Goal: Task Accomplishment & Management: Use online tool/utility

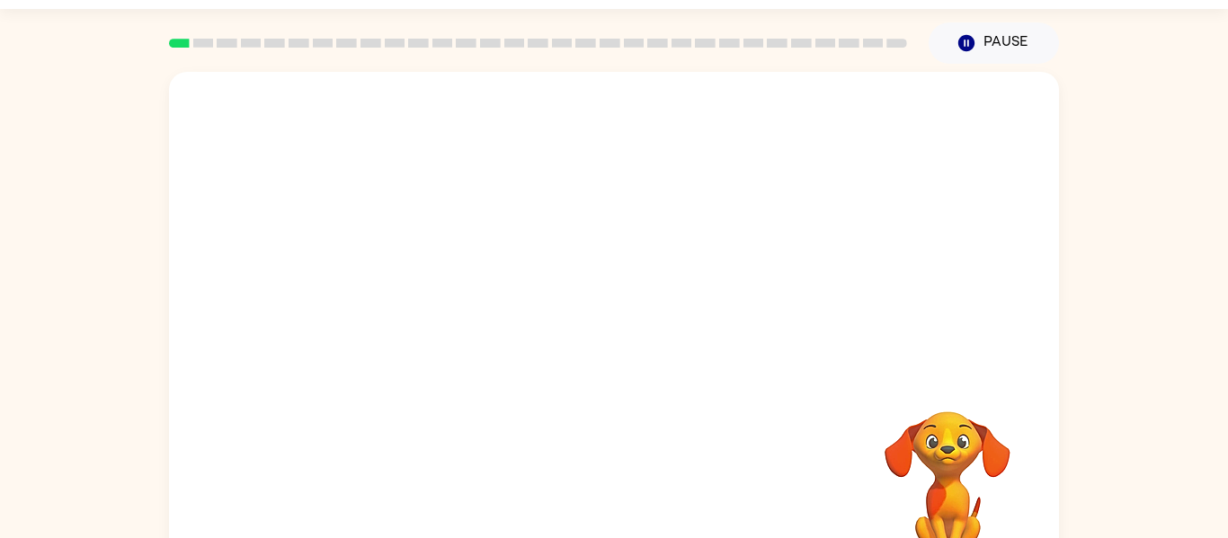
scroll to position [93, 0]
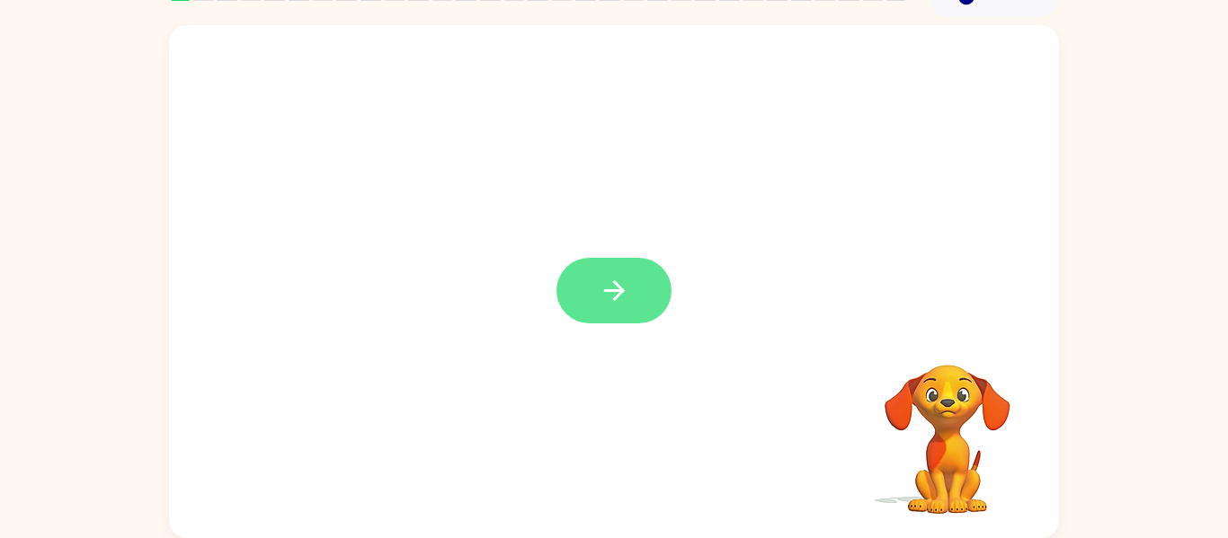
click at [587, 278] on button "button" at bounding box center [613, 291] width 115 height 66
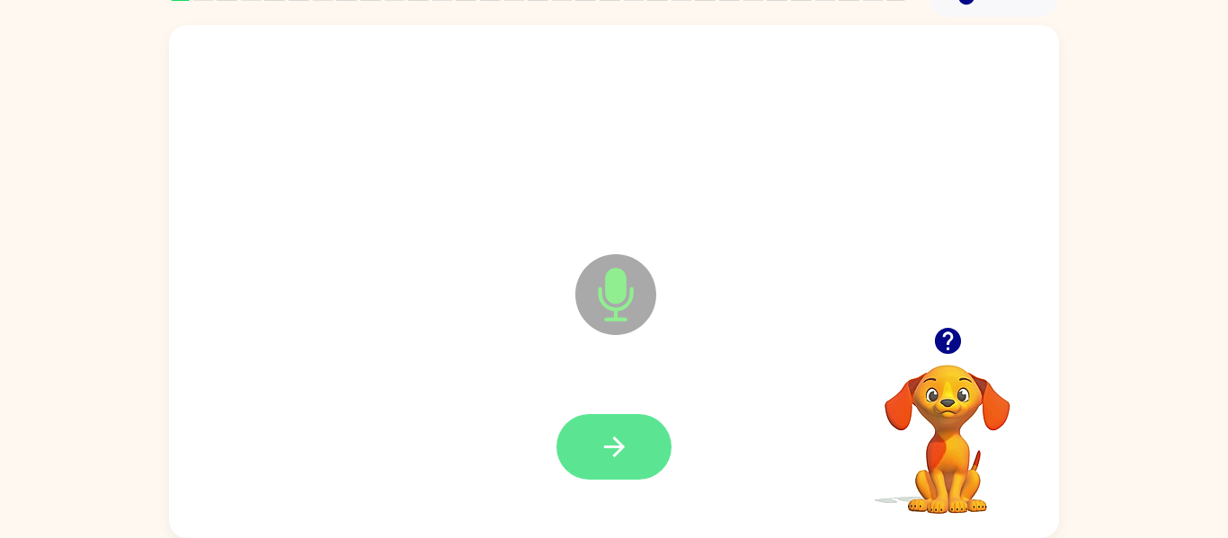
click at [608, 424] on button "button" at bounding box center [613, 447] width 115 height 66
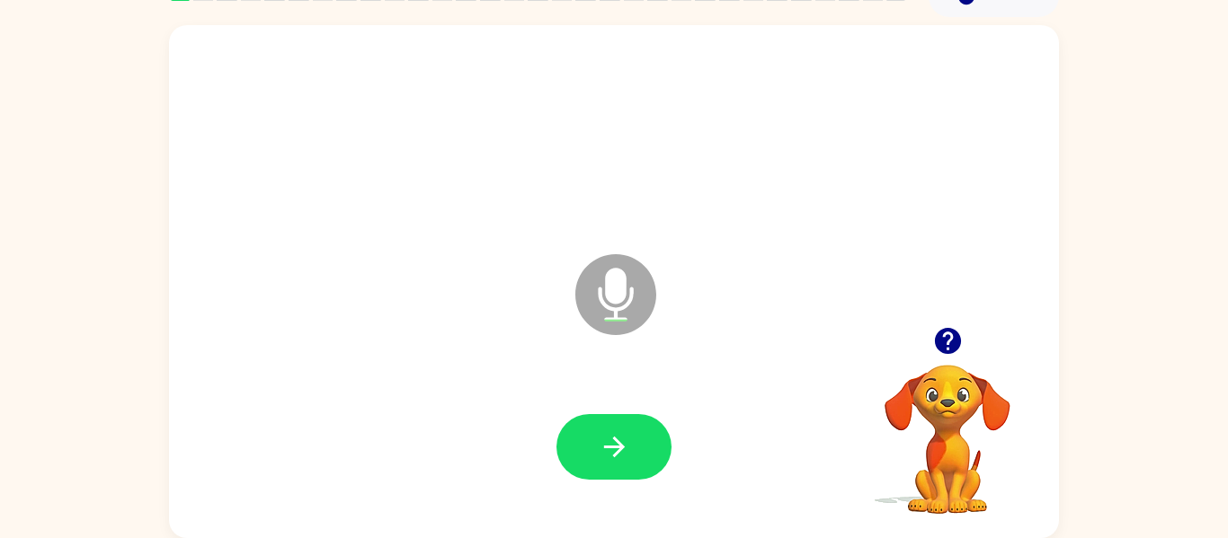
click at [949, 341] on icon "button" at bounding box center [947, 340] width 31 height 31
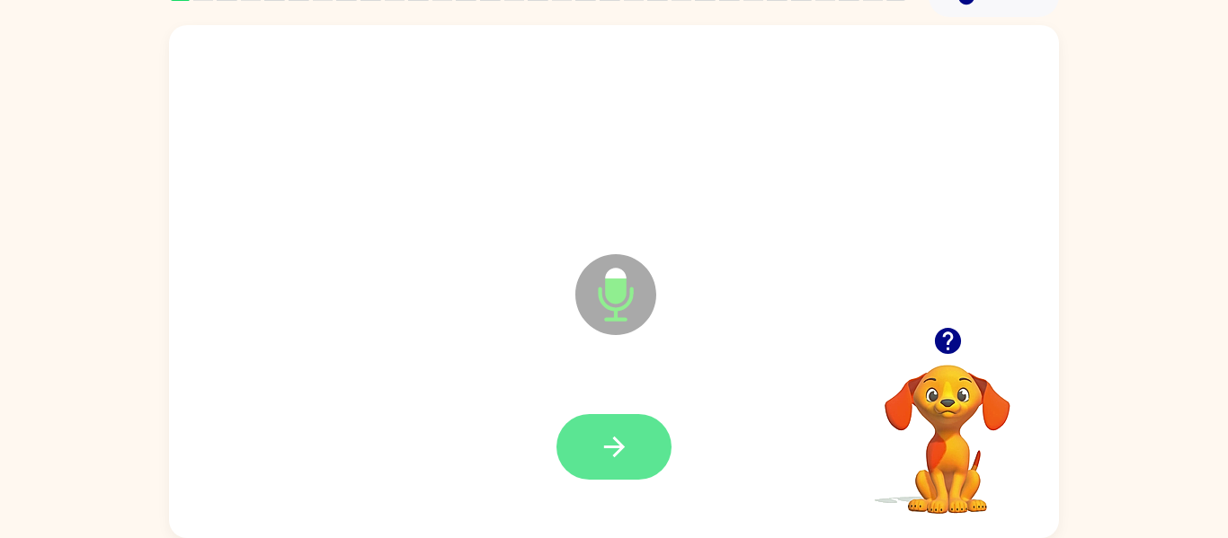
click at [655, 440] on button "button" at bounding box center [613, 447] width 115 height 66
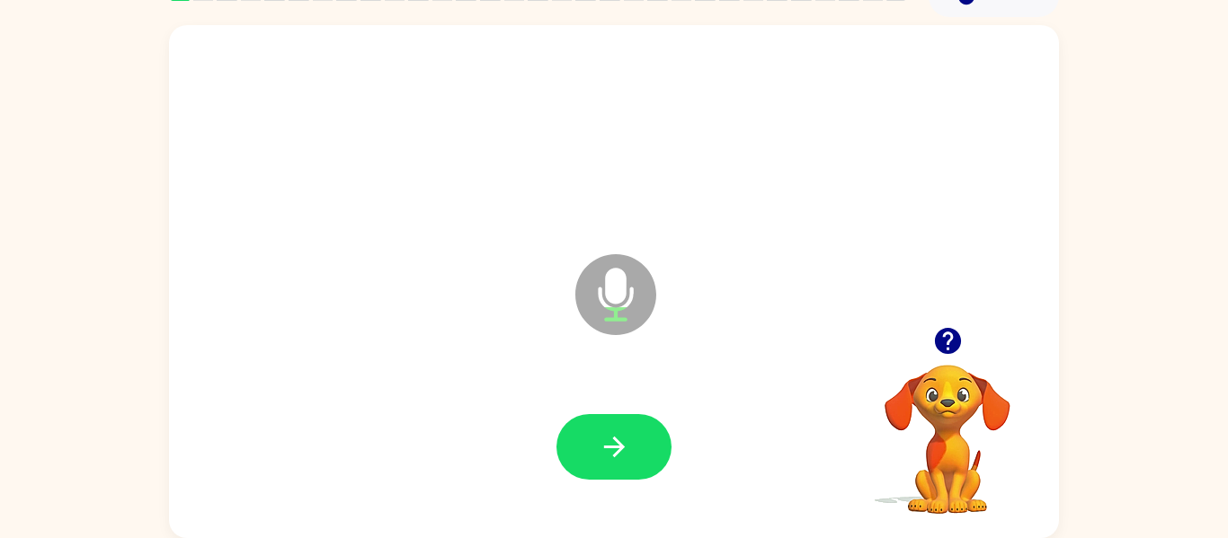
scroll to position [86, 0]
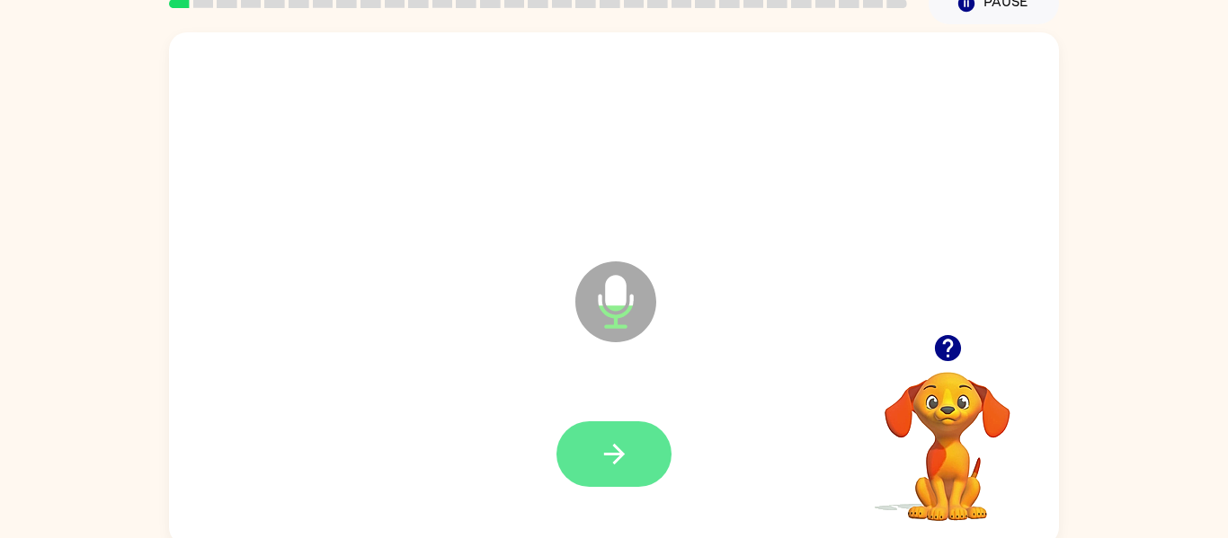
click at [602, 447] on icon "button" at bounding box center [614, 454] width 31 height 31
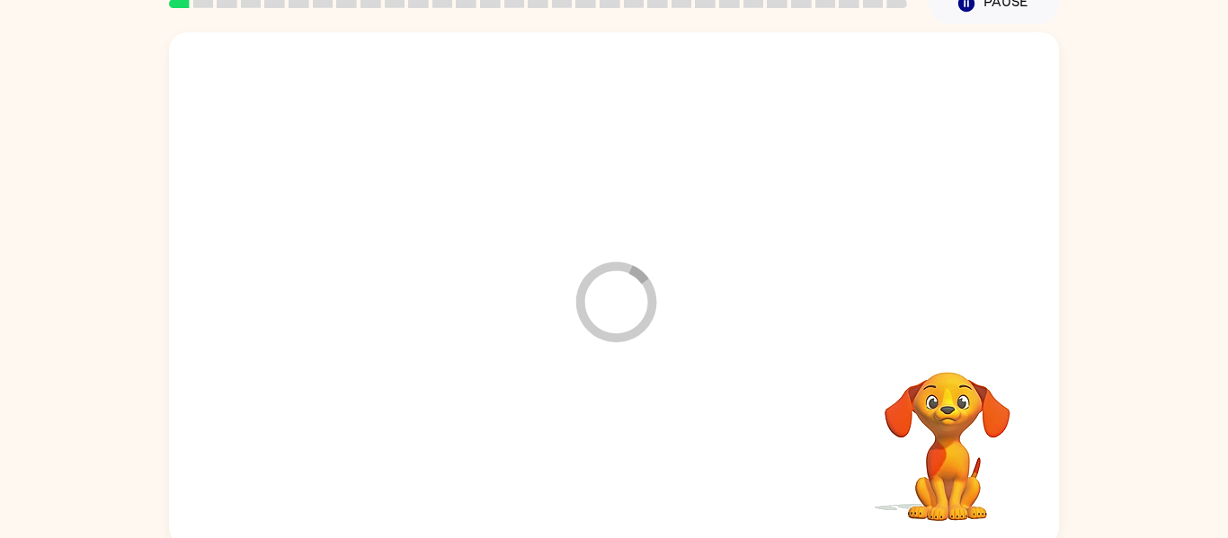
scroll to position [93, 0]
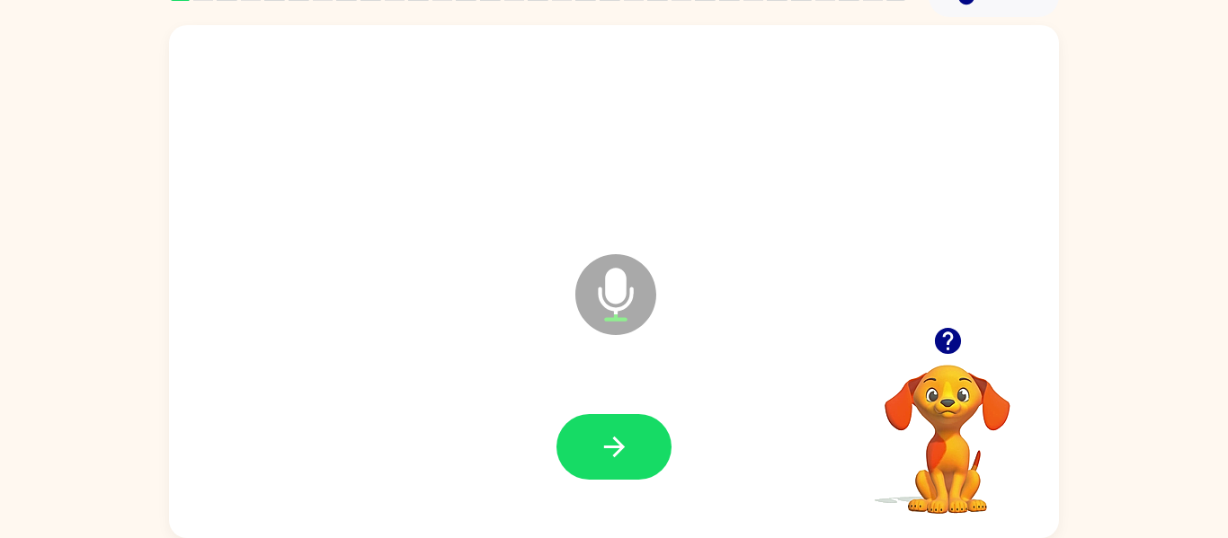
click at [950, 341] on icon "button" at bounding box center [947, 340] width 31 height 31
click at [610, 435] on icon "button" at bounding box center [614, 446] width 31 height 31
click at [625, 447] on icon "button" at bounding box center [614, 446] width 31 height 31
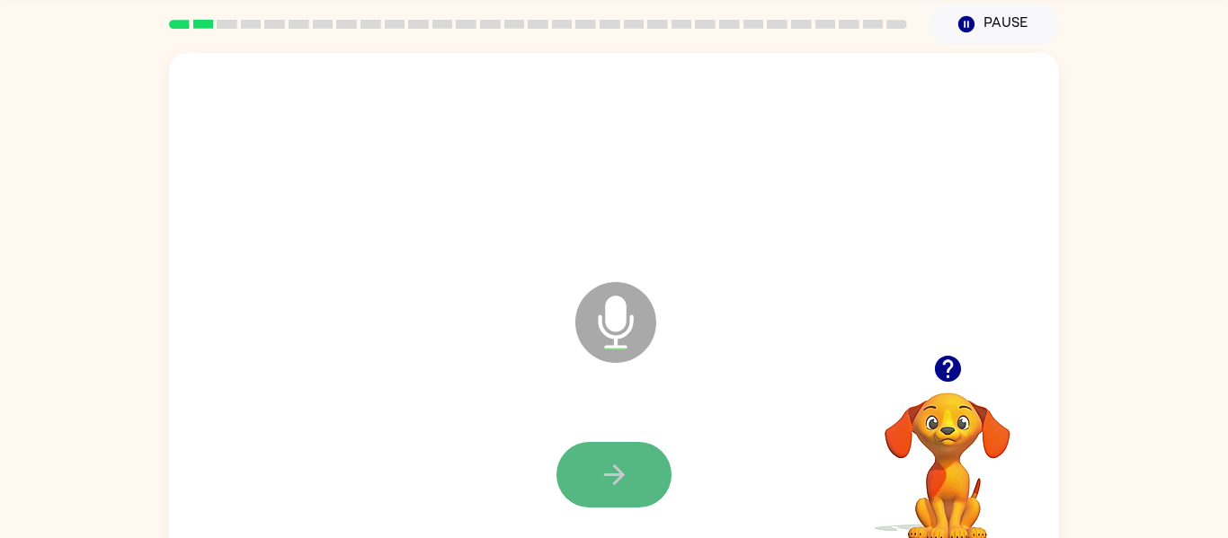
click at [624, 466] on icon "button" at bounding box center [614, 474] width 31 height 31
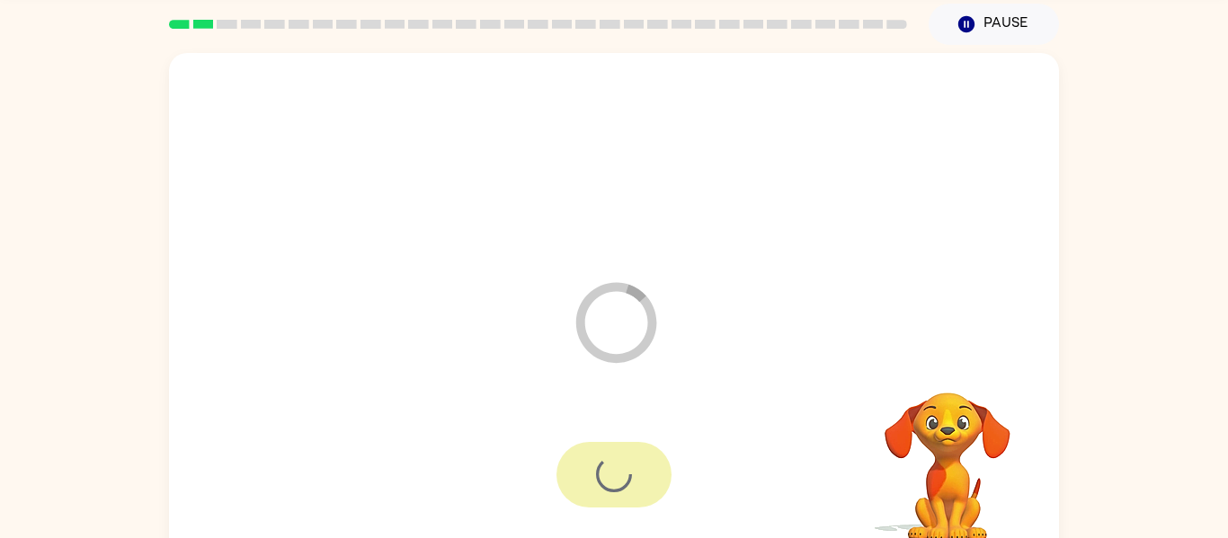
scroll to position [93, 0]
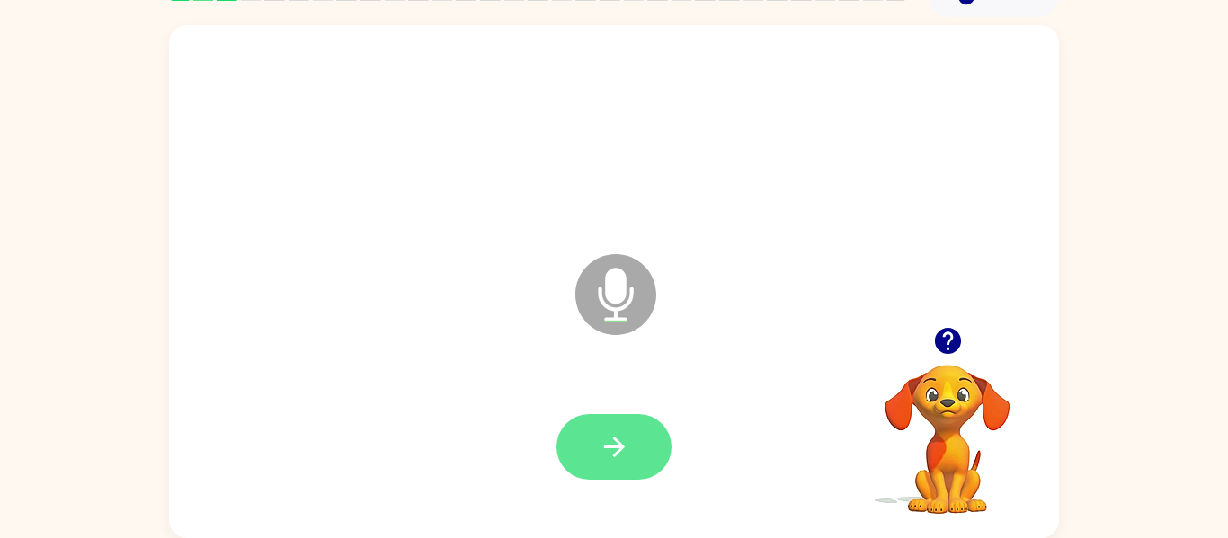
click at [606, 444] on icon "button" at bounding box center [614, 446] width 31 height 31
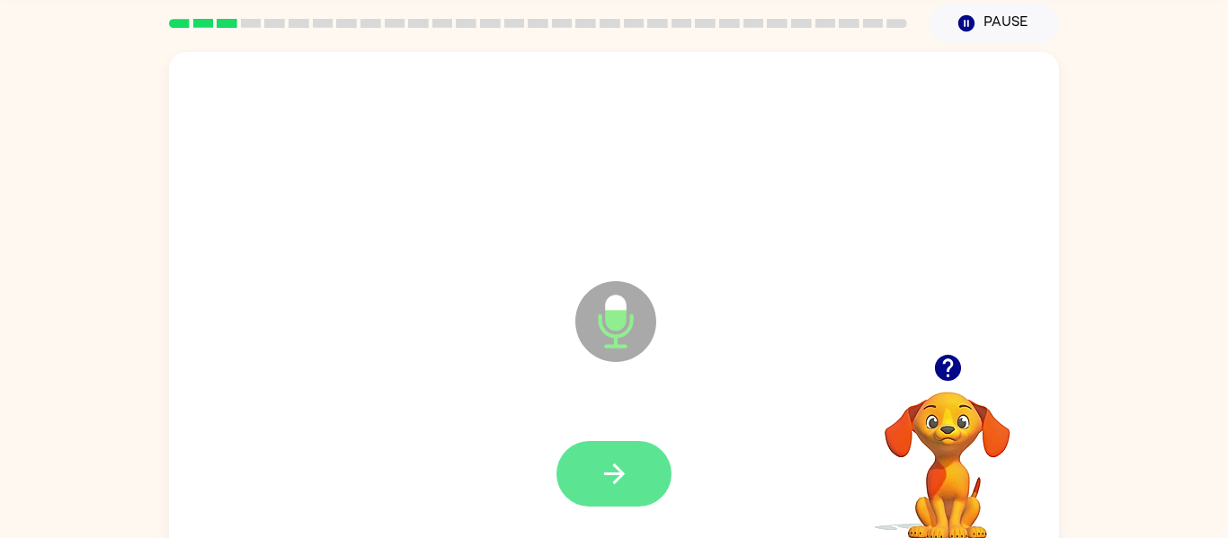
click at [608, 476] on icon "button" at bounding box center [614, 473] width 31 height 31
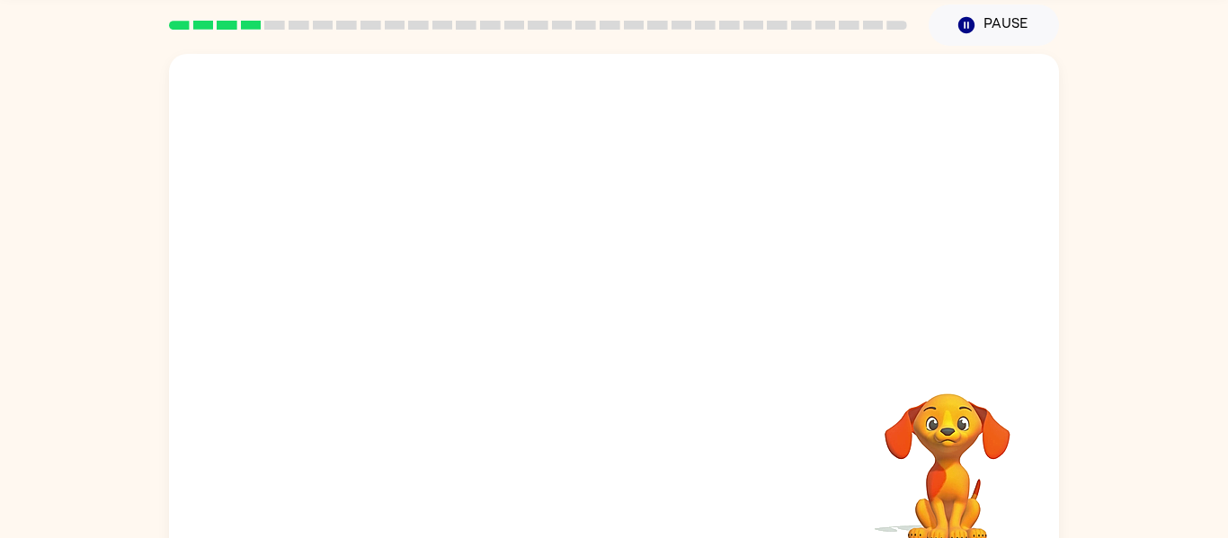
scroll to position [69, 0]
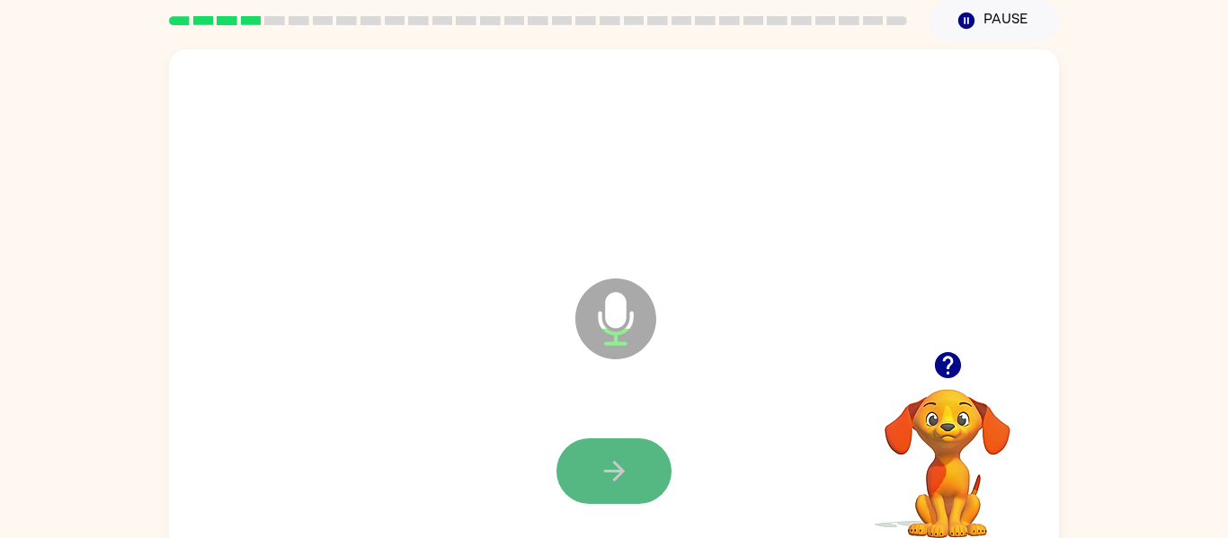
click at [620, 470] on icon "button" at bounding box center [613, 471] width 21 height 21
click at [615, 487] on button "button" at bounding box center [613, 472] width 115 height 66
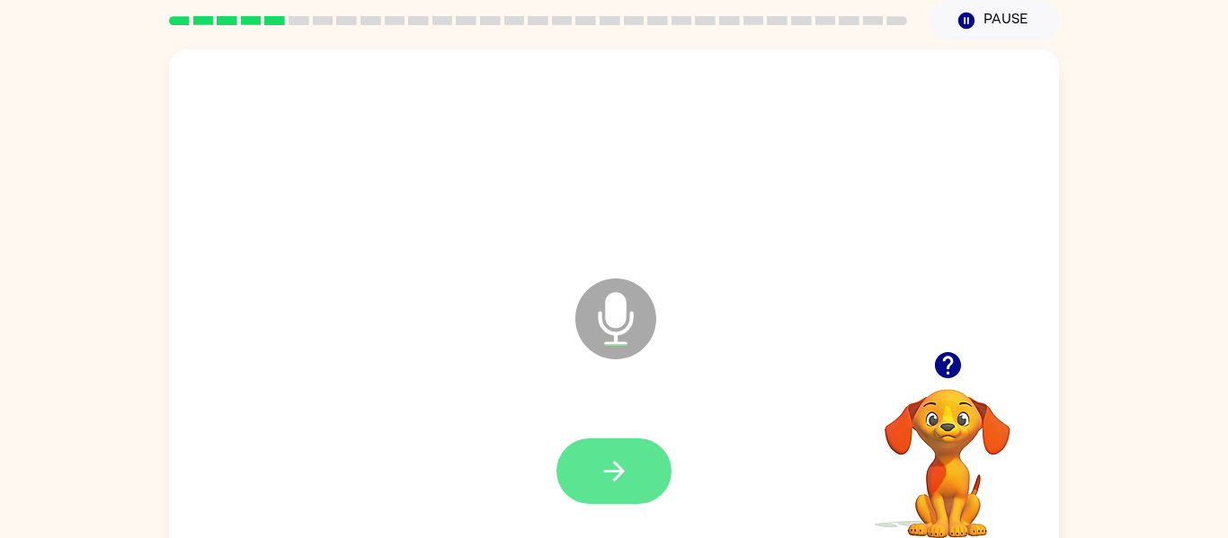
click at [606, 461] on icon "button" at bounding box center [614, 471] width 31 height 31
click at [609, 451] on button "button" at bounding box center [613, 472] width 115 height 66
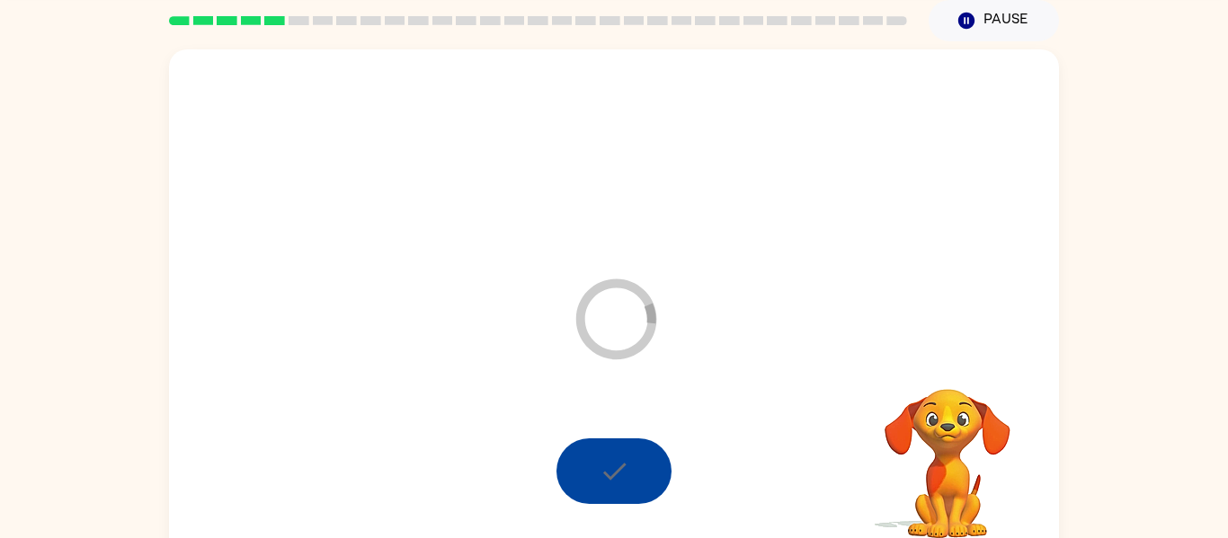
click at [609, 451] on div at bounding box center [613, 472] width 115 height 66
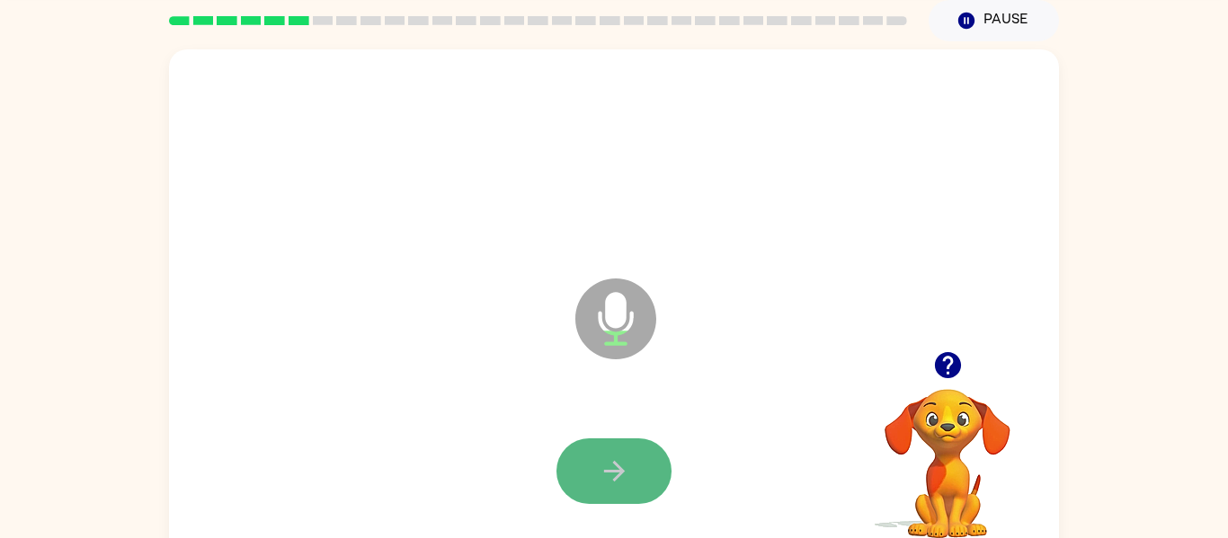
click at [614, 466] on icon "button" at bounding box center [614, 471] width 31 height 31
click at [620, 472] on icon "button" at bounding box center [613, 471] width 21 height 21
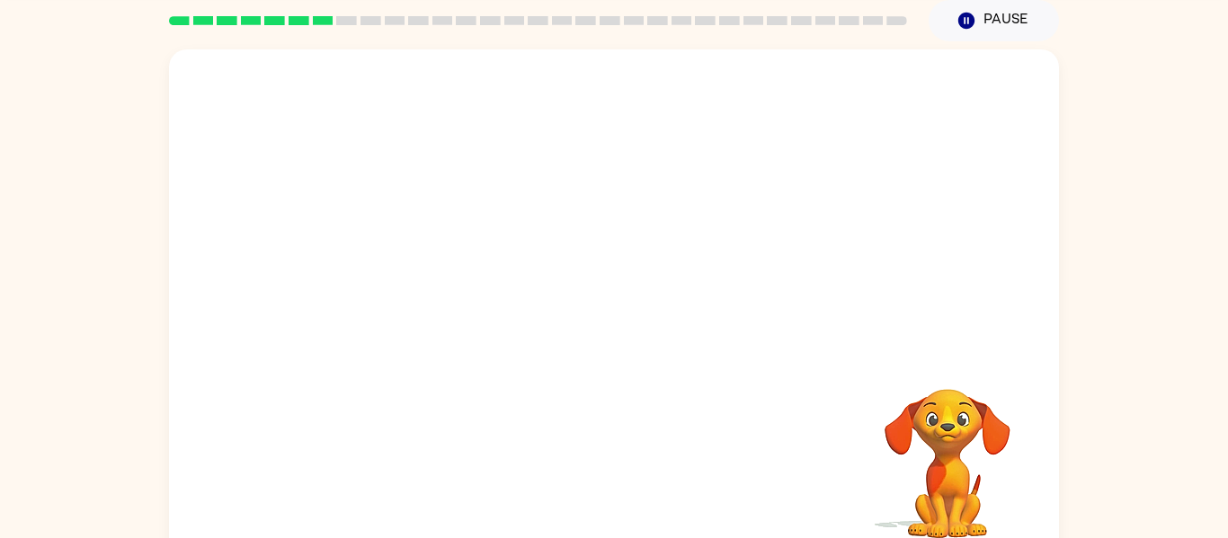
click at [209, 436] on div at bounding box center [614, 471] width 854 height 147
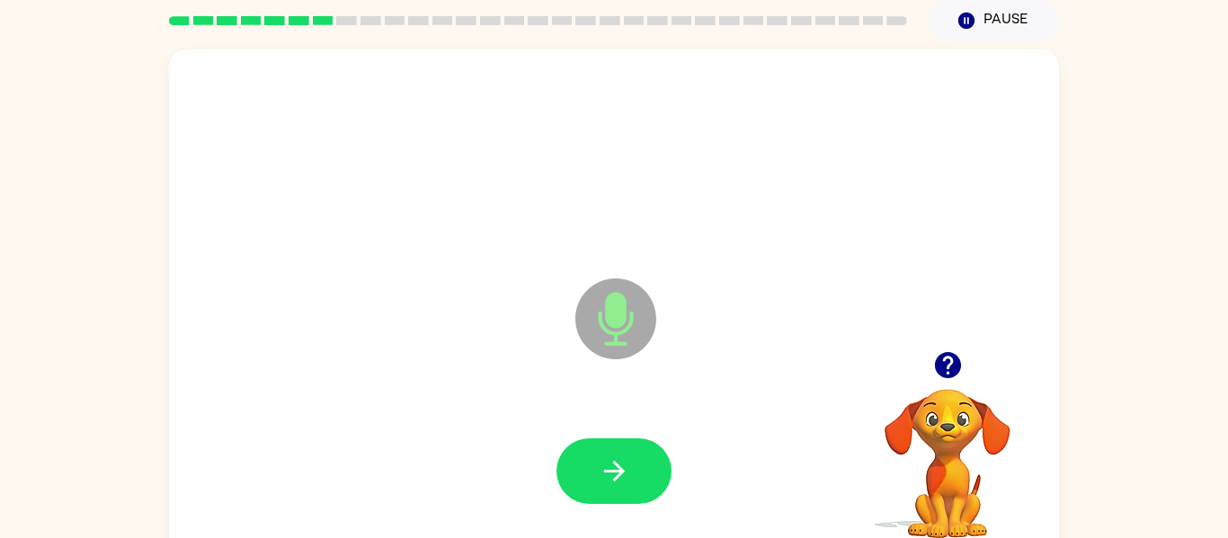
click at [911, 365] on div at bounding box center [947, 365] width 180 height 46
click at [945, 365] on icon "button" at bounding box center [947, 365] width 26 height 26
click at [889, 487] on video "Your browser must support playing .mp4 files to use Literably. Please try using…" at bounding box center [947, 451] width 180 height 180
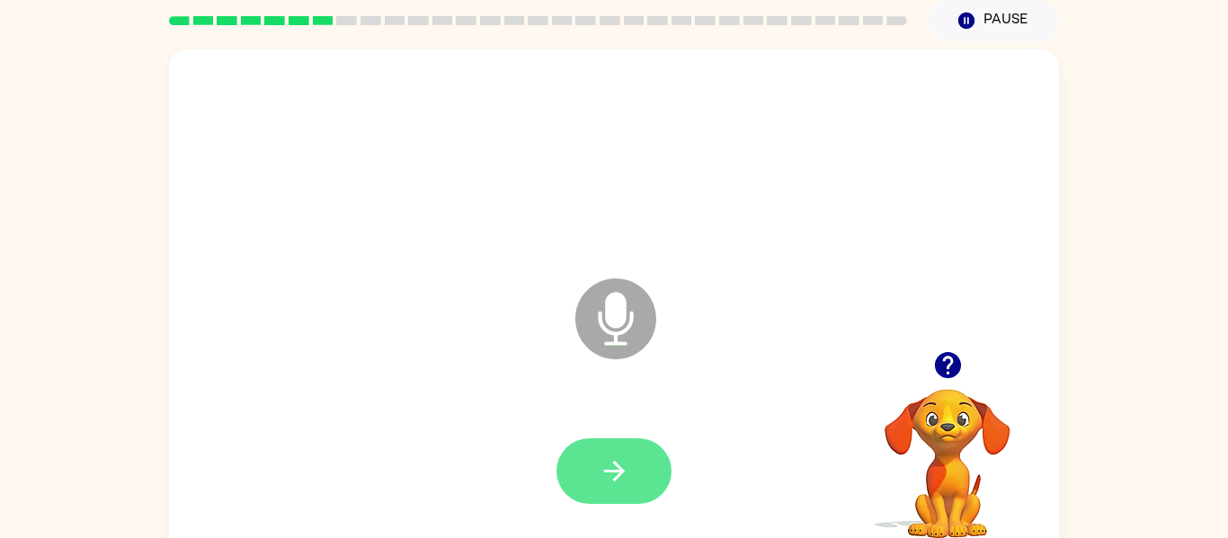
click at [611, 467] on icon "button" at bounding box center [614, 471] width 31 height 31
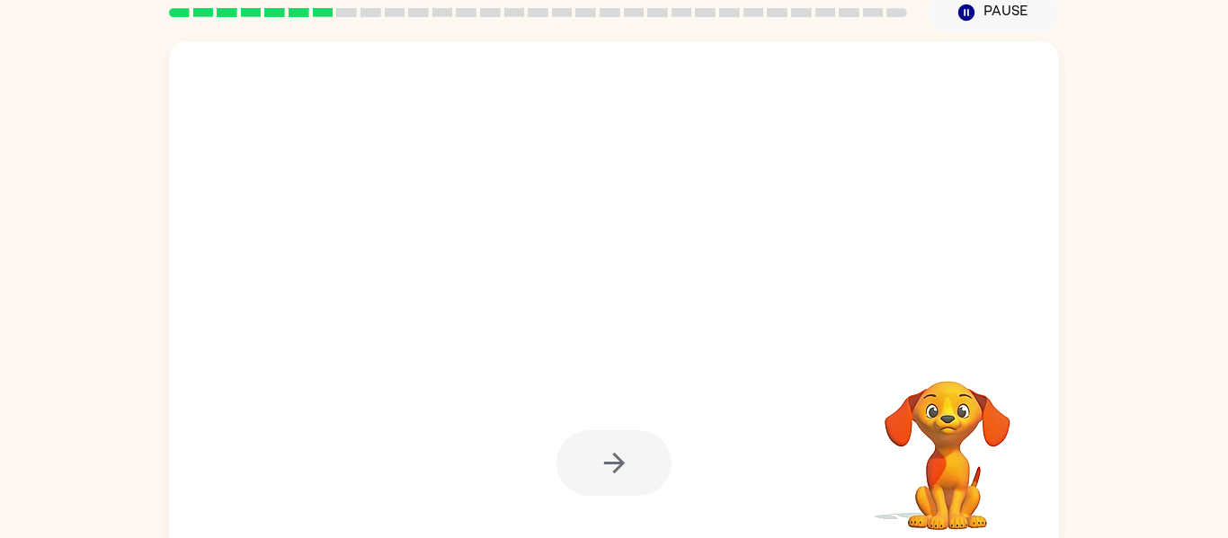
scroll to position [93, 0]
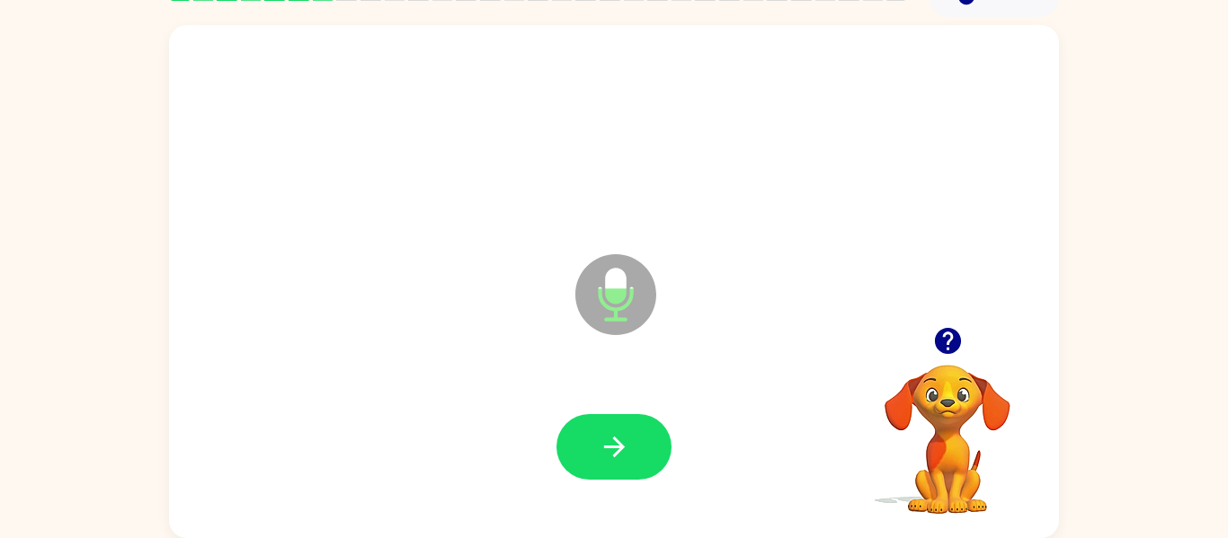
click at [954, 355] on icon "button" at bounding box center [947, 340] width 31 height 31
click at [950, 334] on icon "button" at bounding box center [947, 340] width 31 height 31
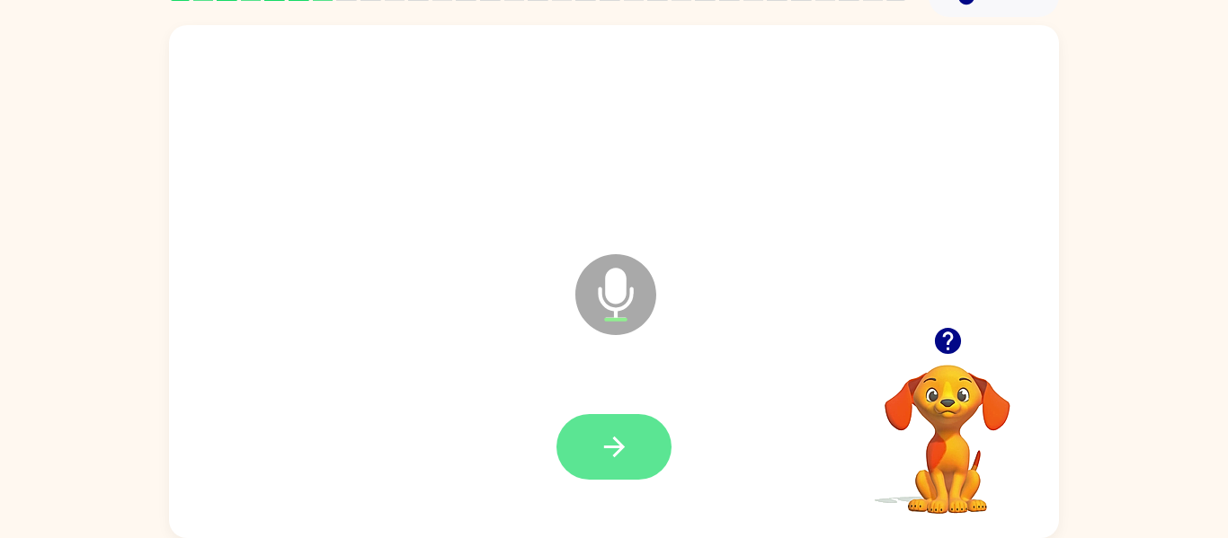
click at [639, 439] on button "button" at bounding box center [613, 447] width 115 height 66
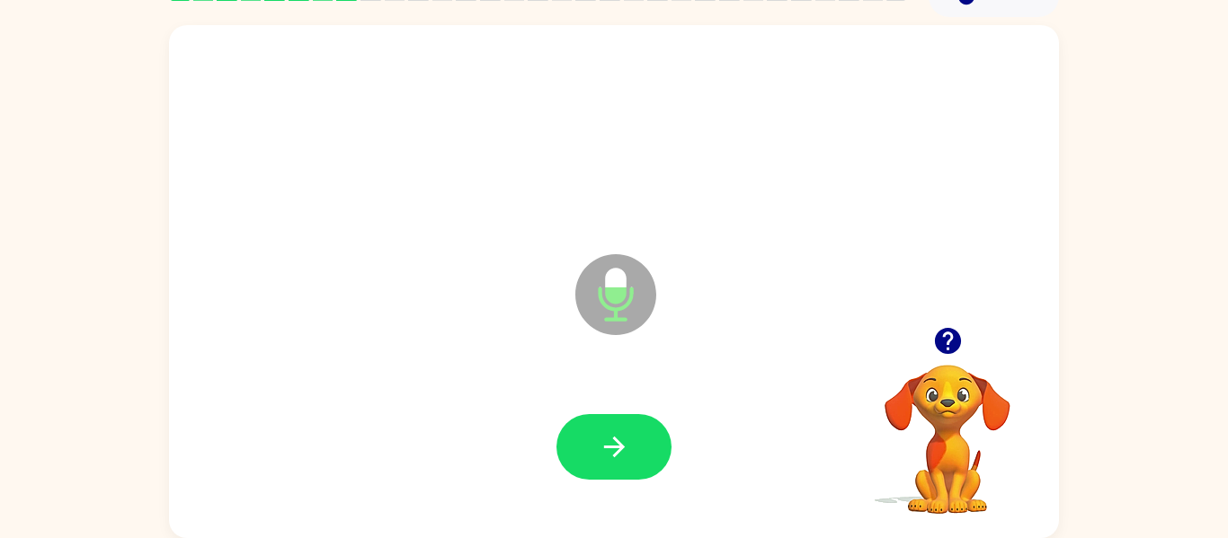
click at [938, 340] on icon "button" at bounding box center [947, 341] width 26 height 26
click at [610, 445] on icon "button" at bounding box center [614, 446] width 31 height 31
click at [608, 445] on icon "button" at bounding box center [614, 446] width 31 height 31
click at [947, 340] on icon "button" at bounding box center [947, 341] width 26 height 26
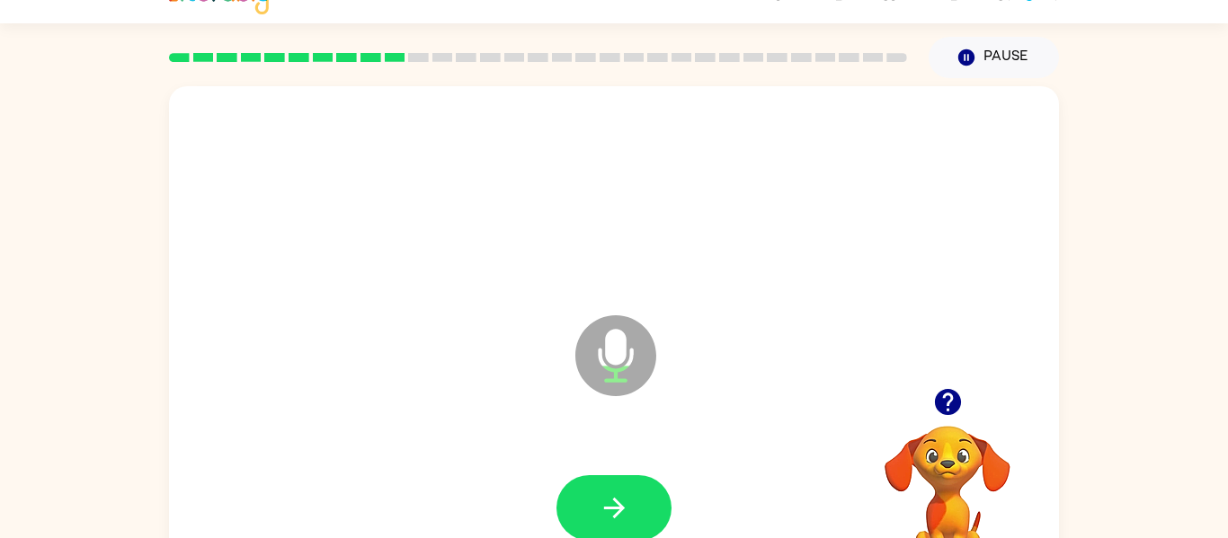
scroll to position [29, 0]
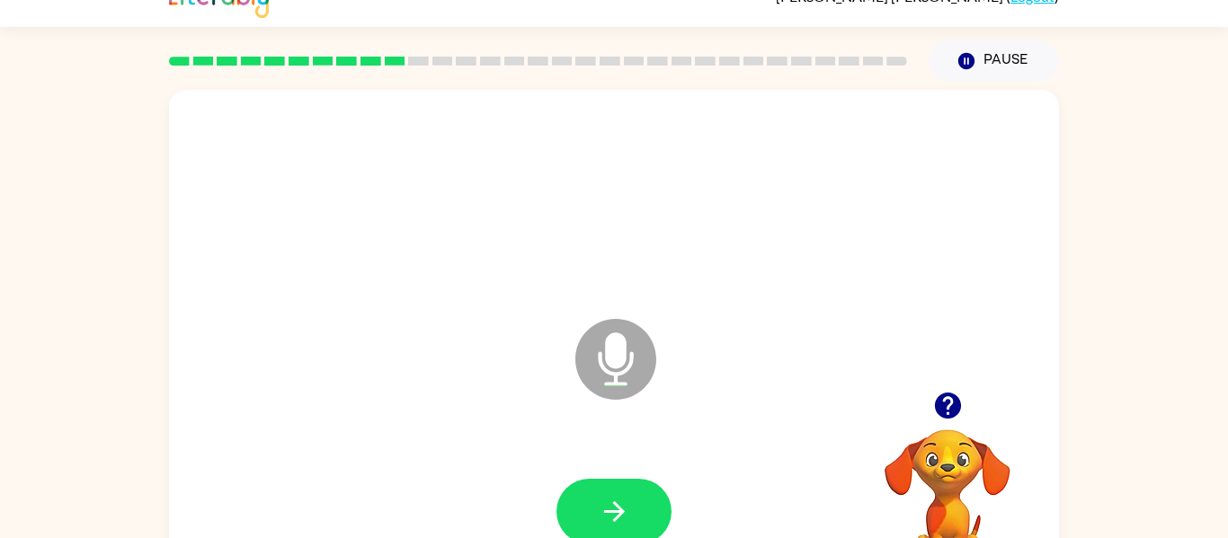
click at [949, 415] on icon "button" at bounding box center [947, 406] width 26 height 26
click at [612, 503] on icon "button" at bounding box center [614, 511] width 31 height 31
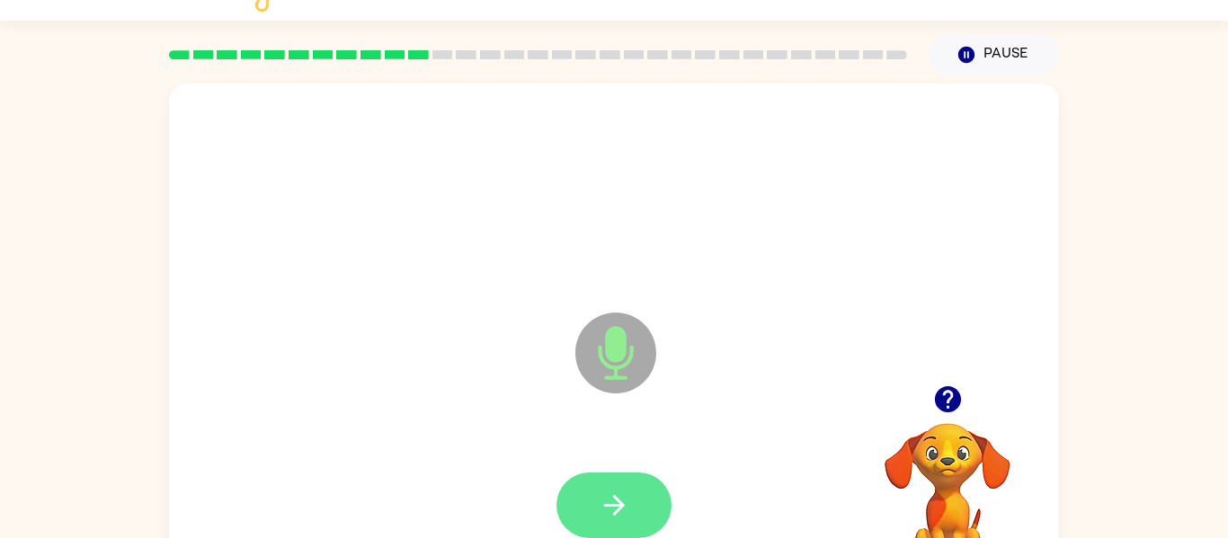
scroll to position [0, 0]
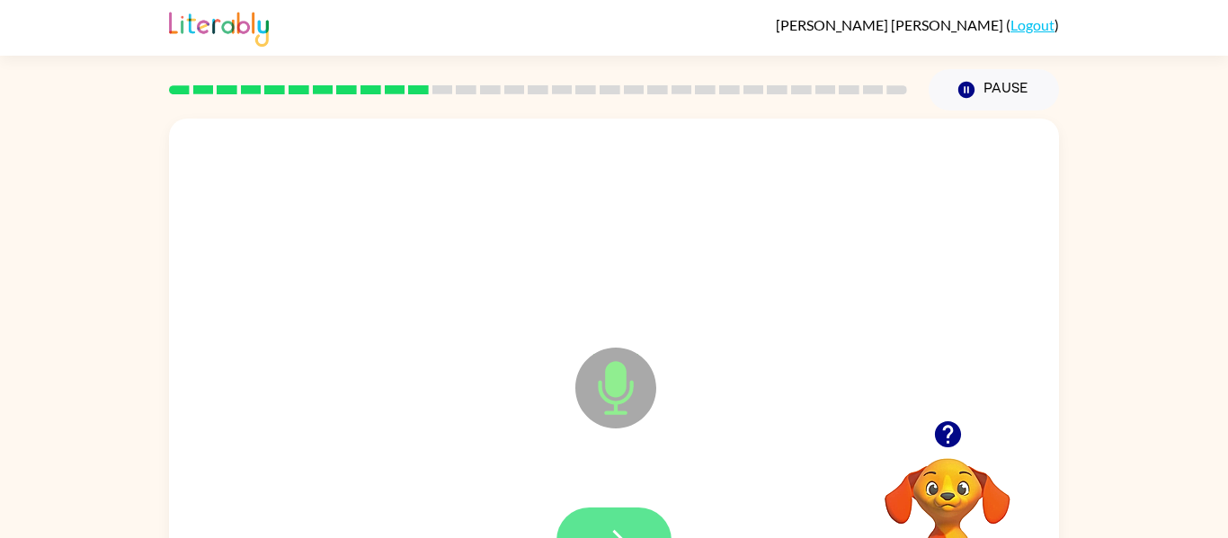
click at [653, 428] on icon "Microphone The Microphone is here when it is your turn to talk" at bounding box center [706, 410] width 270 height 135
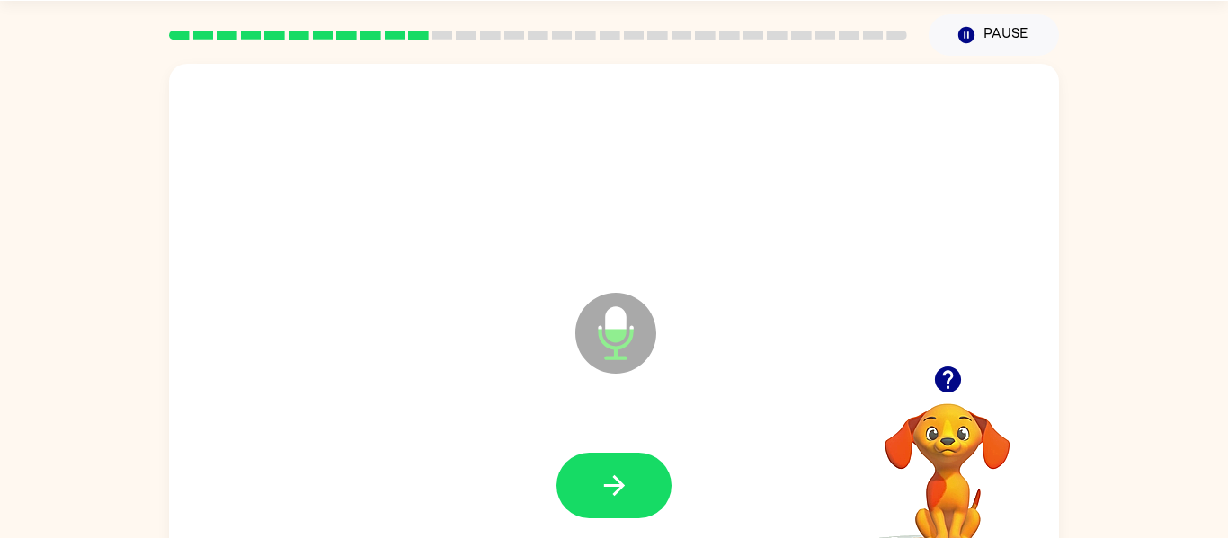
scroll to position [53, 0]
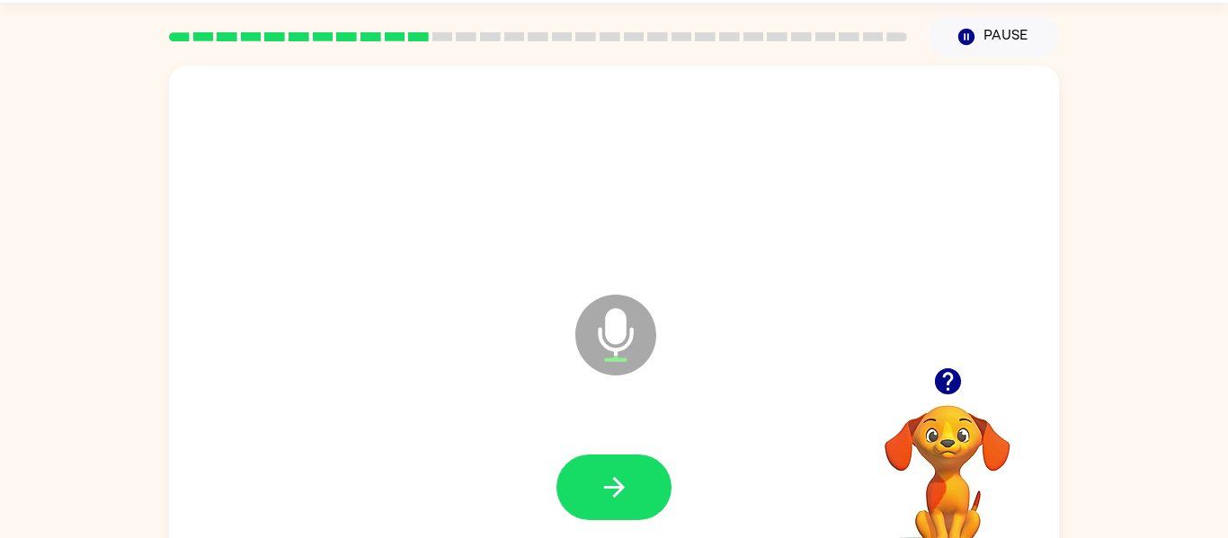
click at [936, 389] on icon "button" at bounding box center [947, 381] width 31 height 31
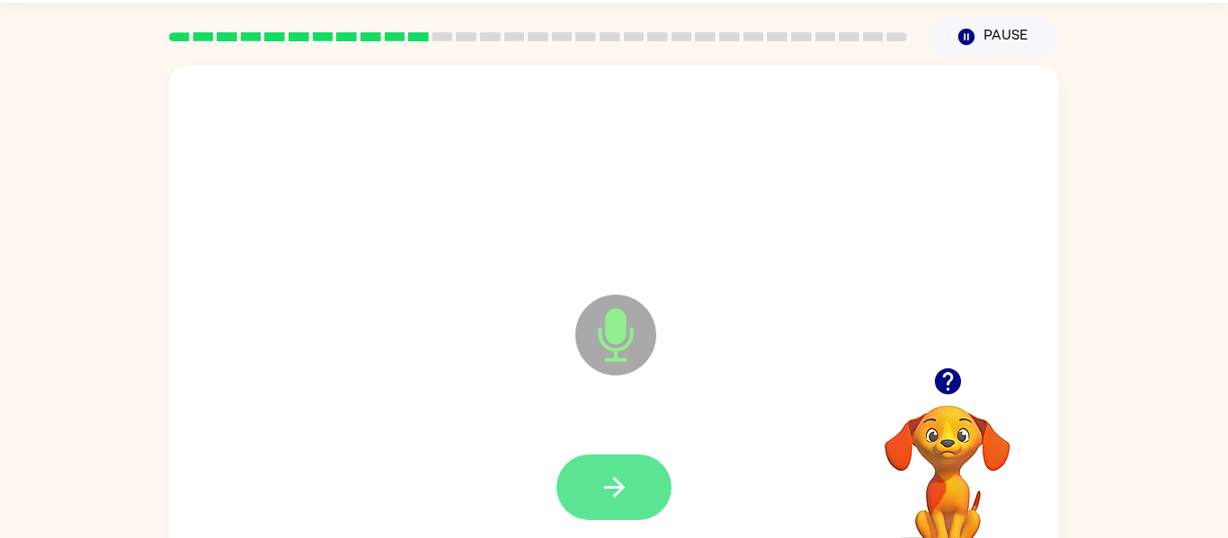
click at [628, 456] on button "button" at bounding box center [613, 488] width 115 height 66
click at [622, 472] on icon "button" at bounding box center [614, 487] width 31 height 31
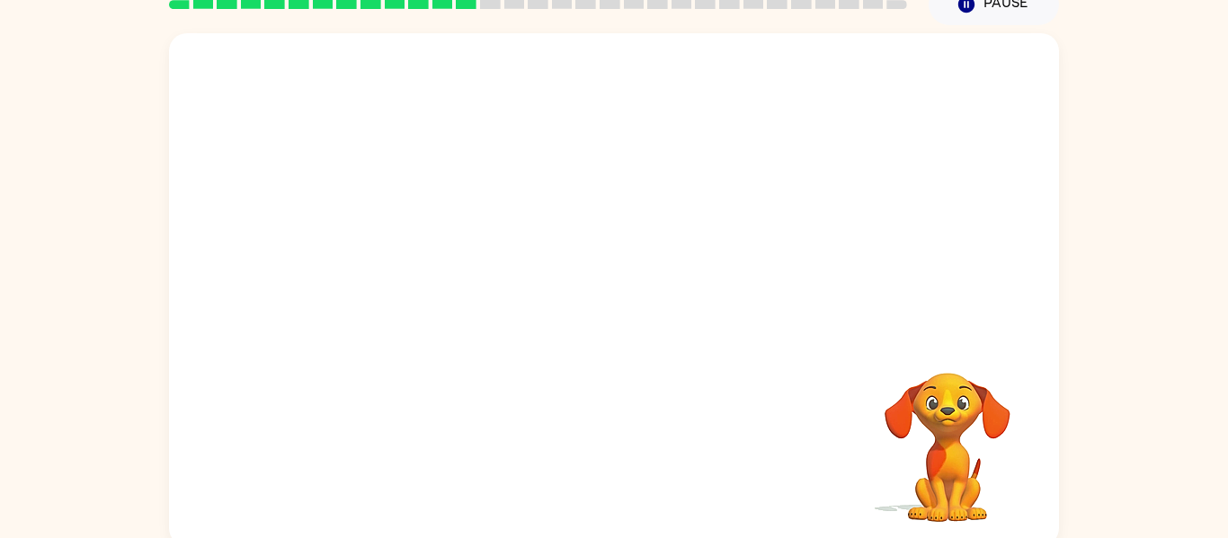
scroll to position [93, 0]
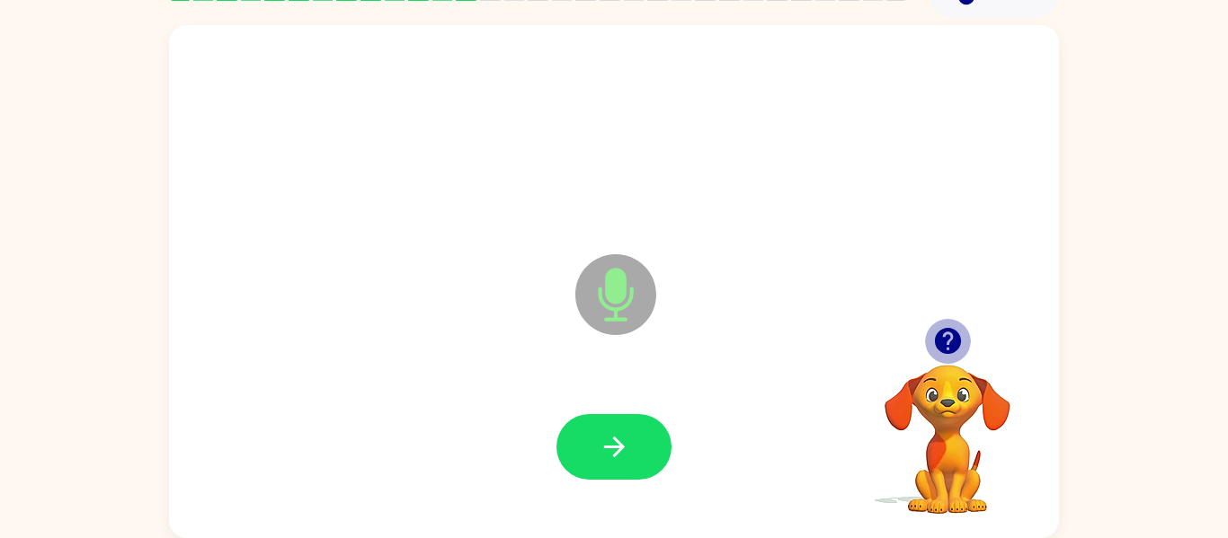
click at [967, 341] on button "button" at bounding box center [948, 341] width 46 height 46
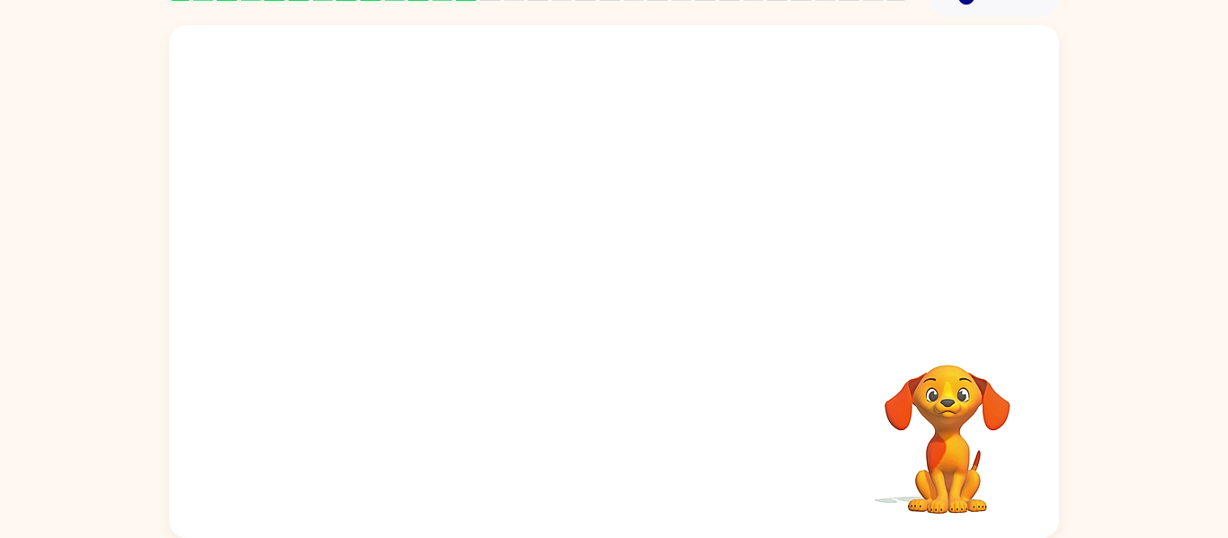
scroll to position [90, 0]
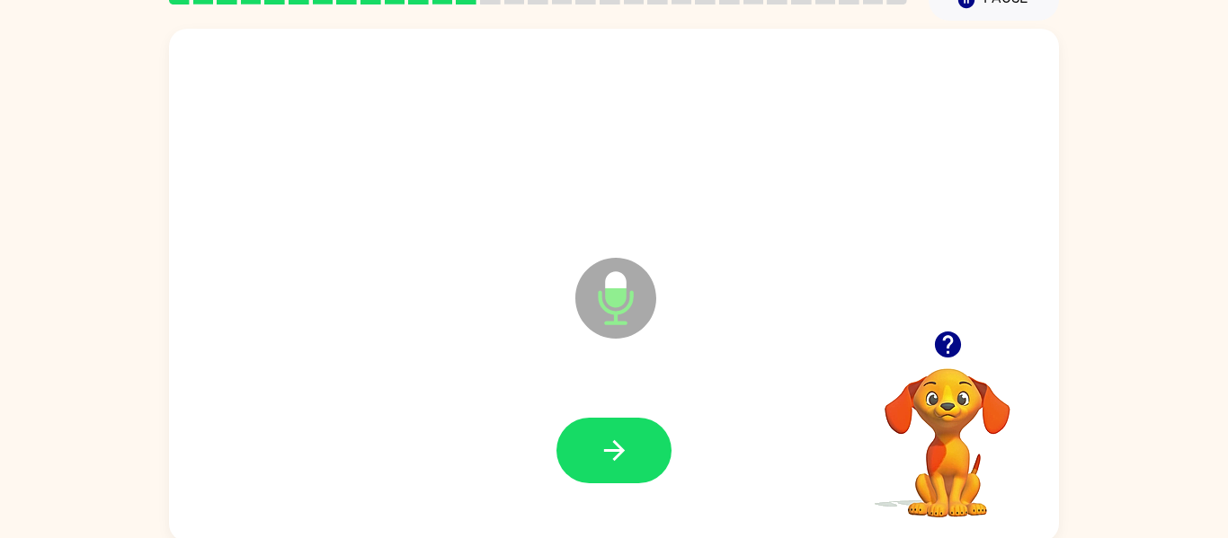
click at [603, 407] on div at bounding box center [614, 450] width 854 height 147
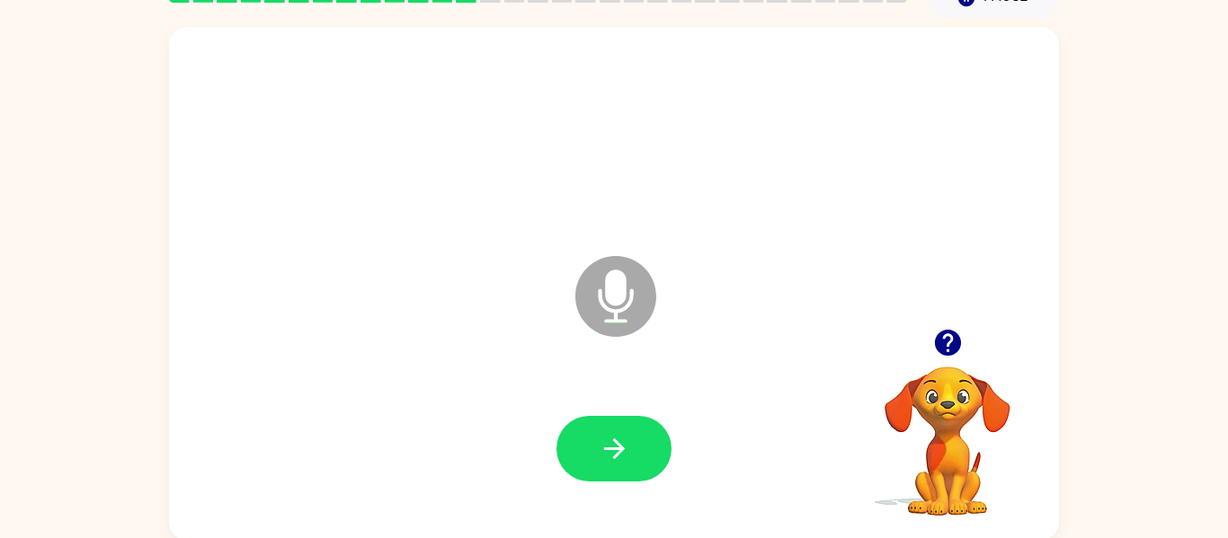
scroll to position [93, 0]
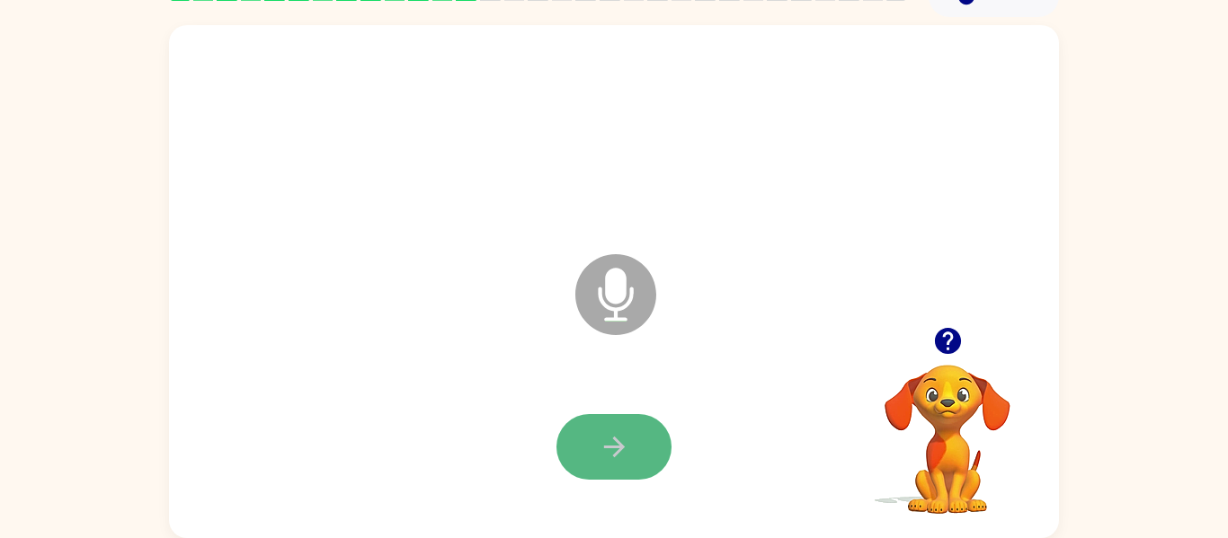
click at [592, 436] on button "button" at bounding box center [613, 447] width 115 height 66
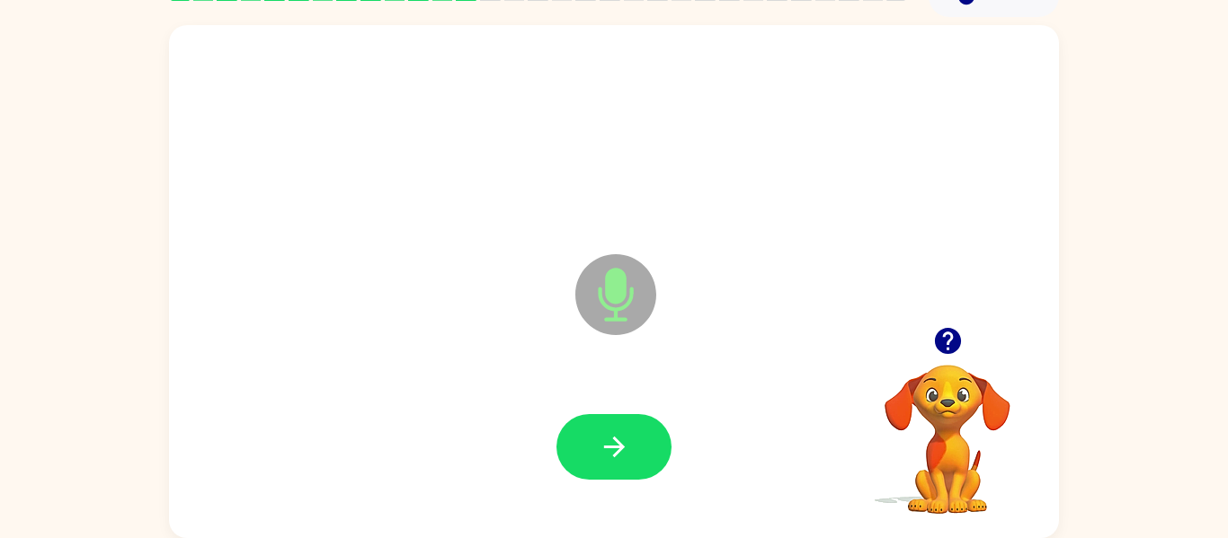
click at [951, 350] on icon "button" at bounding box center [947, 341] width 26 height 26
click at [622, 448] on icon "button" at bounding box center [613, 447] width 21 height 21
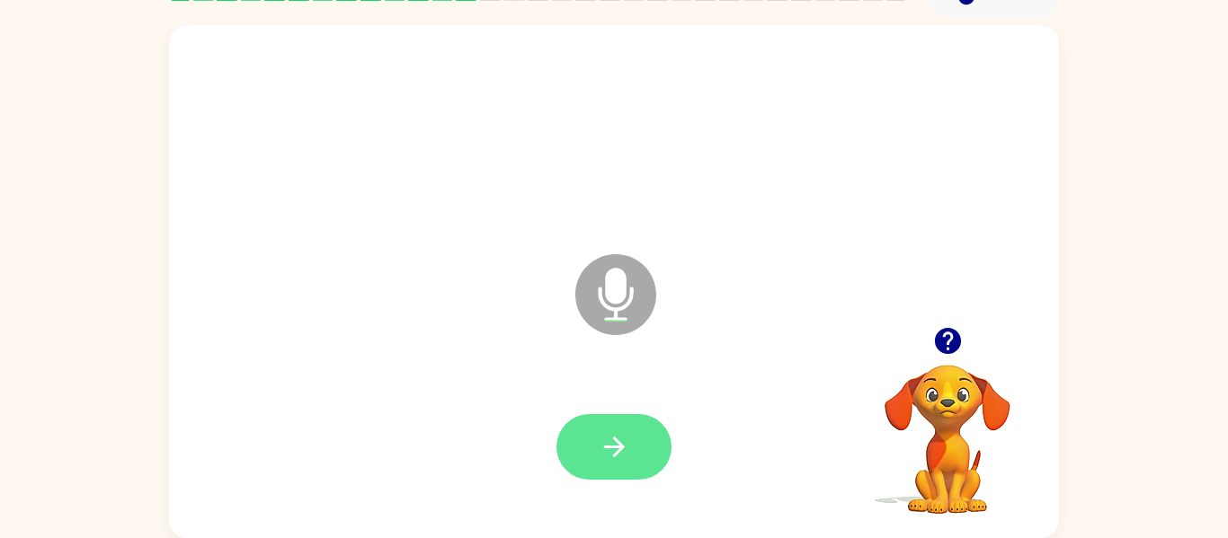
click at [600, 432] on icon "button" at bounding box center [614, 446] width 31 height 31
click at [635, 447] on button "button" at bounding box center [613, 447] width 115 height 66
click at [940, 341] on icon "button" at bounding box center [947, 341] width 26 height 26
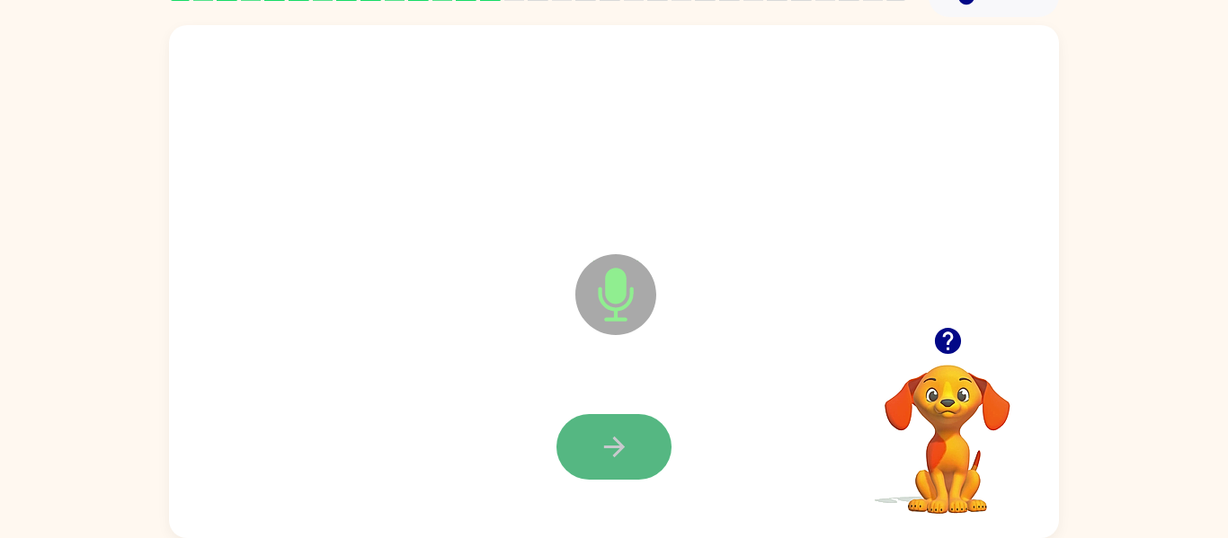
click at [621, 453] on icon "button" at bounding box center [614, 446] width 31 height 31
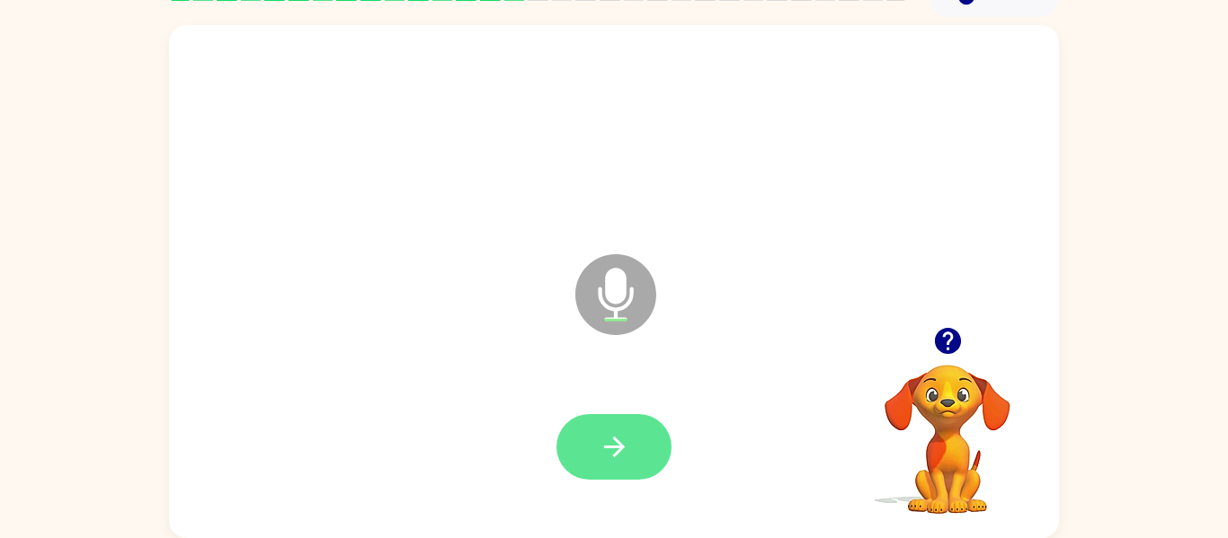
click at [637, 449] on button "button" at bounding box center [613, 447] width 115 height 66
click at [602, 443] on icon "button" at bounding box center [614, 446] width 31 height 31
click at [607, 450] on icon "button" at bounding box center [614, 446] width 31 height 31
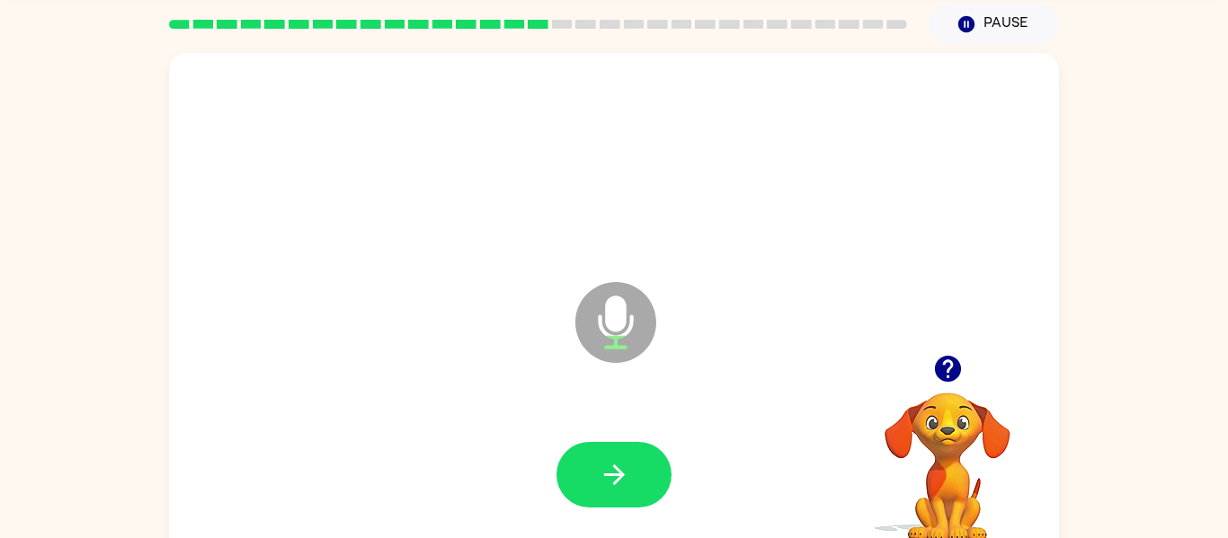
scroll to position [62, 0]
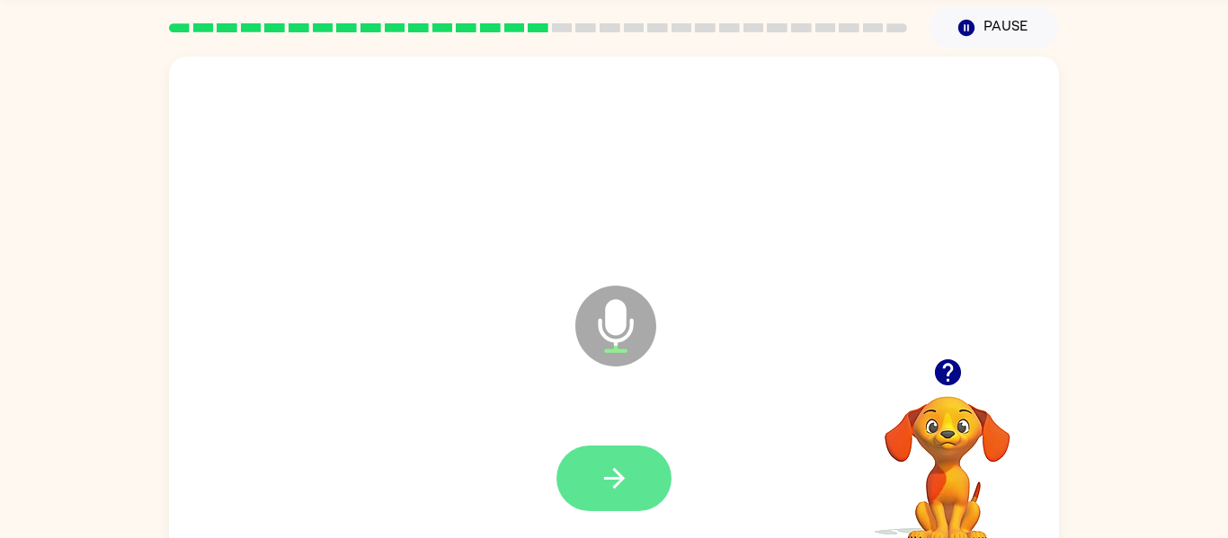
click at [623, 460] on button "button" at bounding box center [613, 479] width 115 height 66
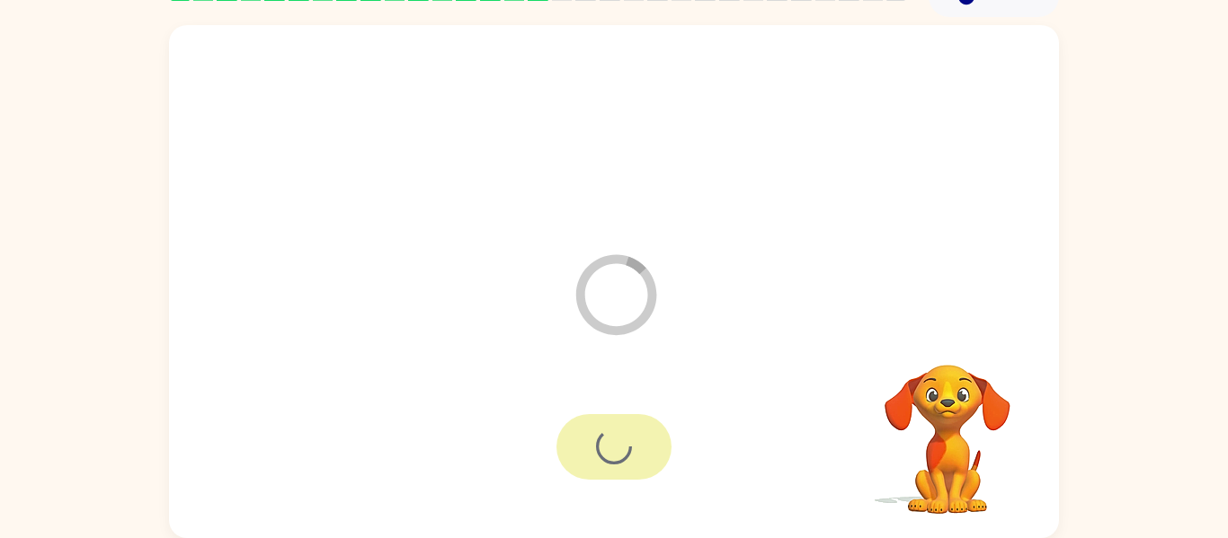
scroll to position [89, 0]
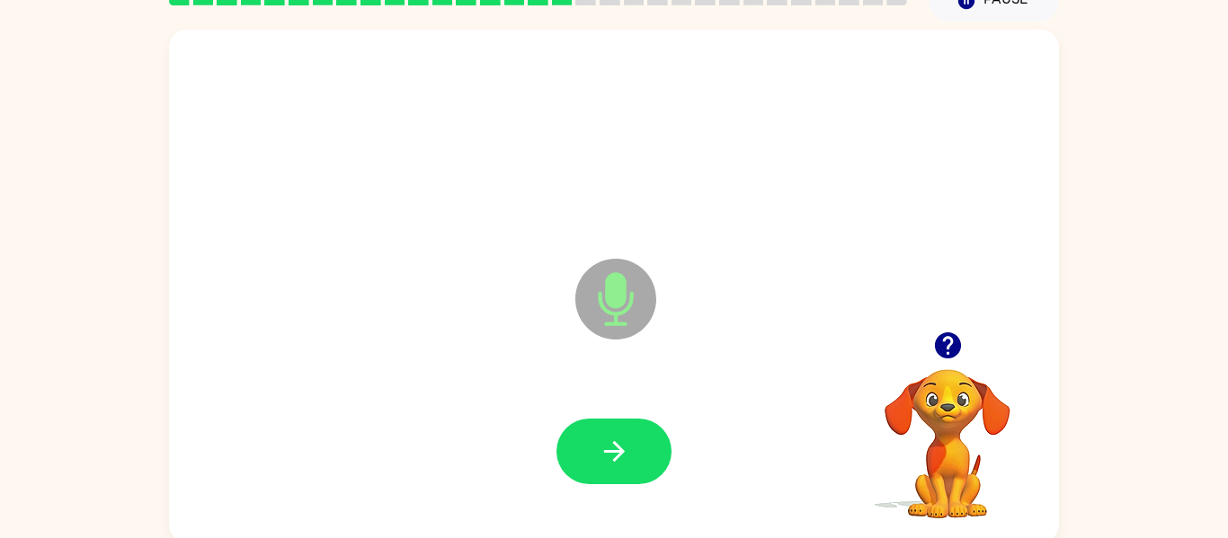
click at [957, 356] on icon "button" at bounding box center [947, 345] width 31 height 31
click at [607, 457] on icon "button" at bounding box center [614, 451] width 31 height 31
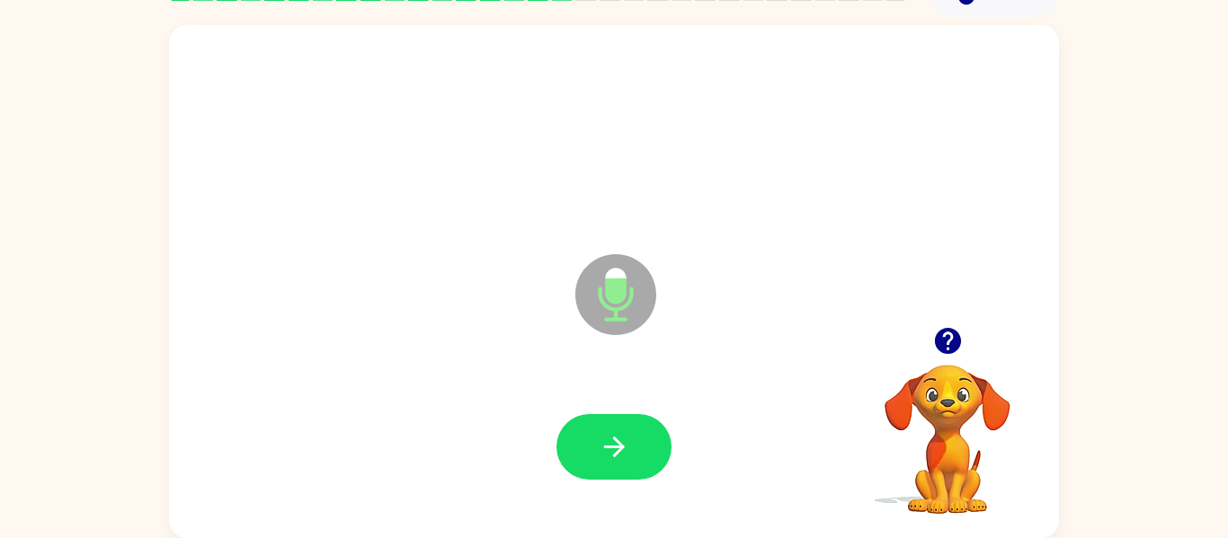
scroll to position [85, 0]
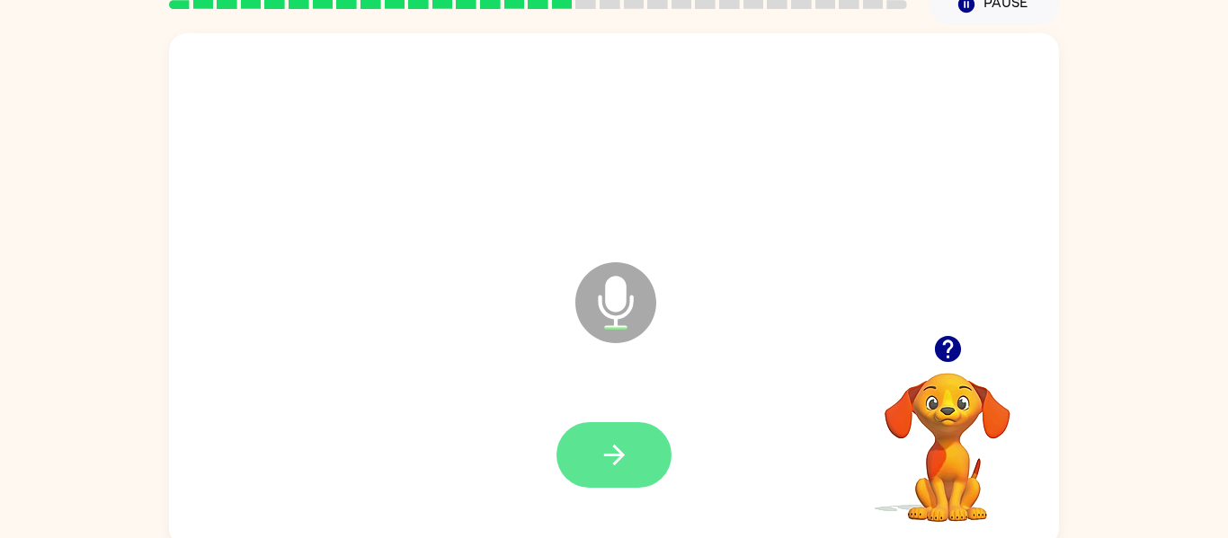
click at [624, 453] on icon "button" at bounding box center [614, 454] width 31 height 31
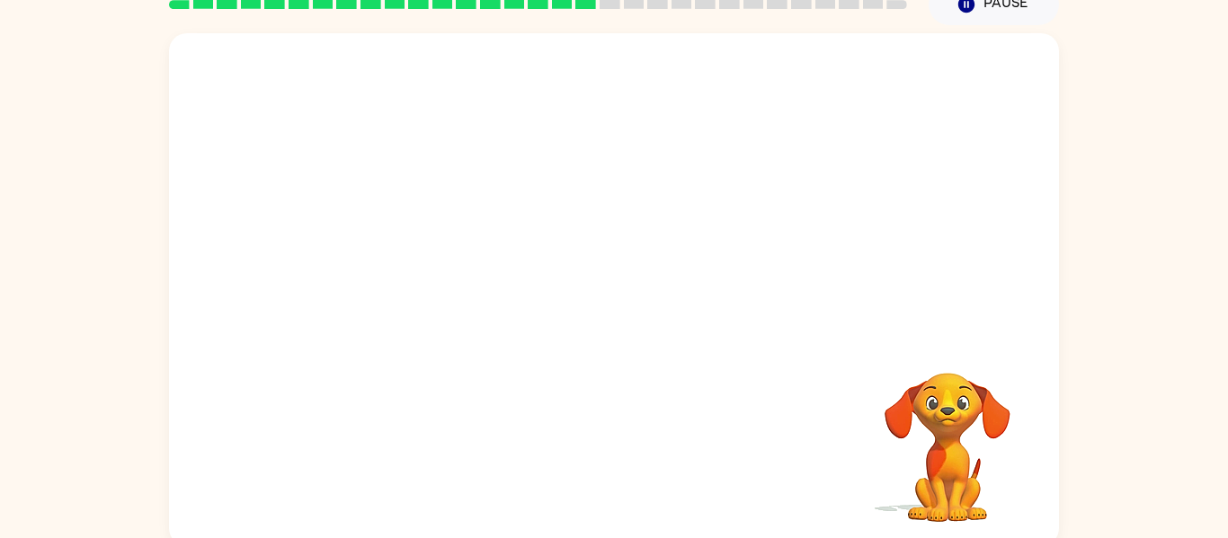
scroll to position [93, 0]
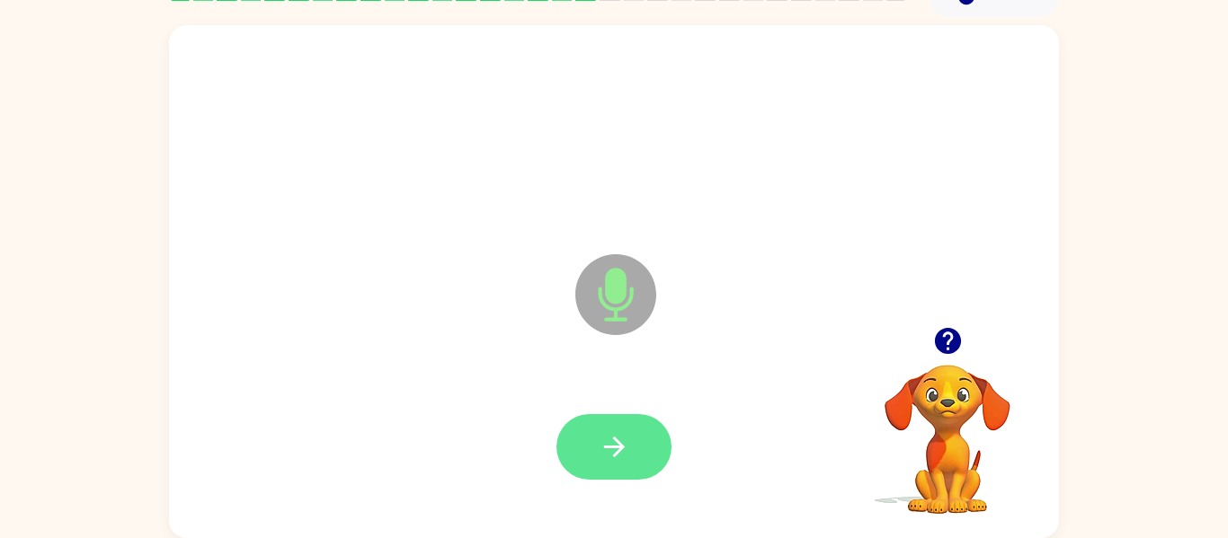
click at [631, 456] on button "button" at bounding box center [613, 447] width 115 height 66
click at [601, 455] on icon "button" at bounding box center [614, 446] width 31 height 31
click at [618, 455] on icon "button" at bounding box center [614, 446] width 31 height 31
click at [617, 456] on icon "button" at bounding box center [614, 446] width 31 height 31
click at [611, 441] on icon "button" at bounding box center [614, 446] width 31 height 31
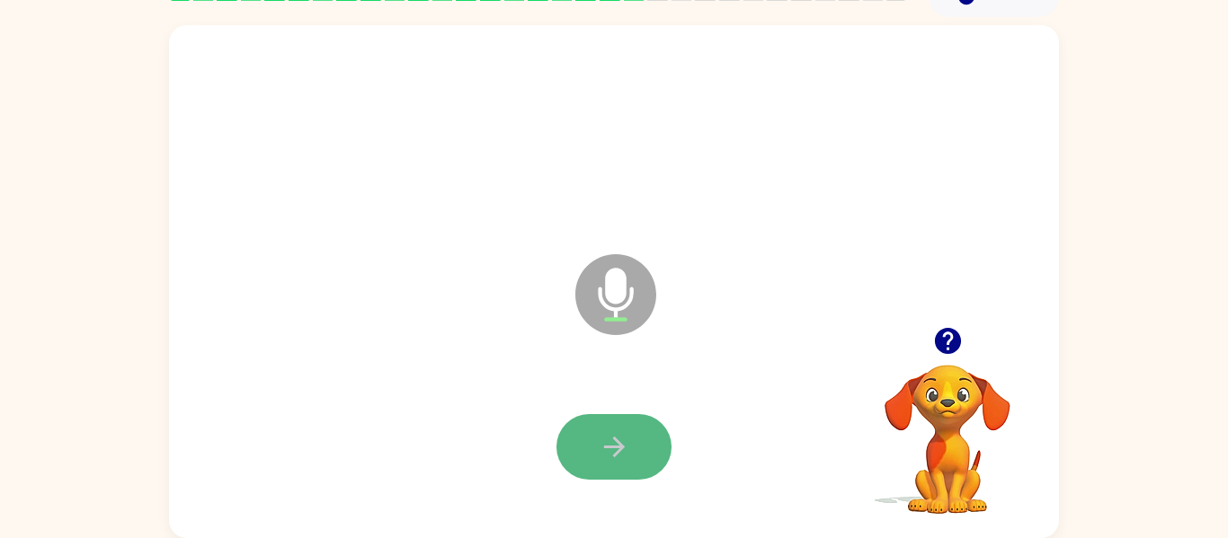
click at [622, 446] on icon "button" at bounding box center [613, 447] width 21 height 21
click at [610, 469] on button "button" at bounding box center [613, 447] width 115 height 66
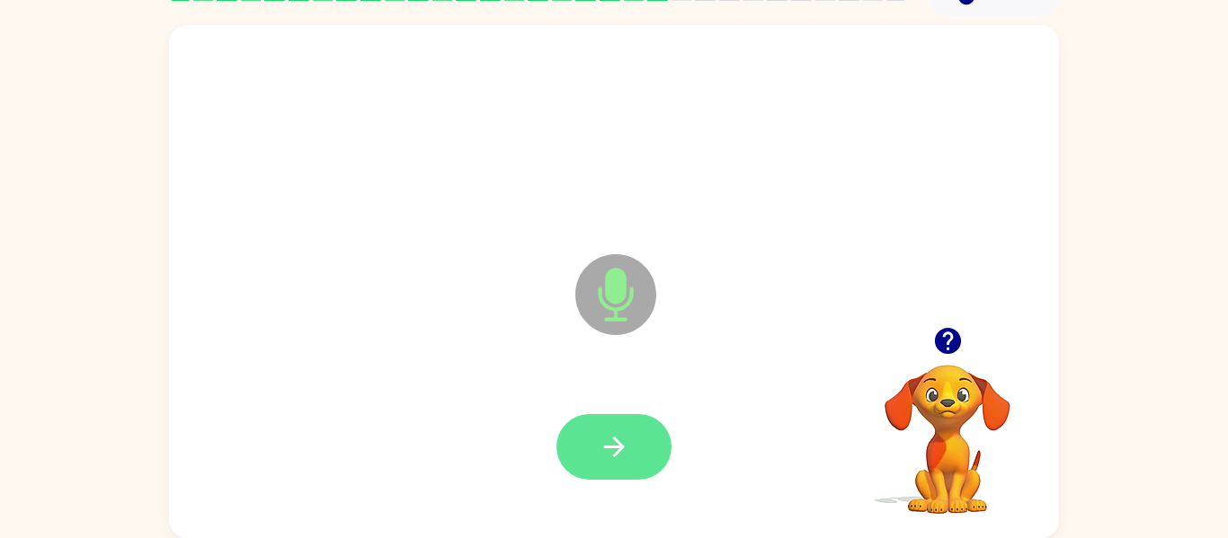
click at [615, 453] on icon "button" at bounding box center [613, 447] width 21 height 21
click at [615, 449] on icon "button" at bounding box center [614, 446] width 31 height 31
click at [630, 460] on button "button" at bounding box center [613, 447] width 115 height 66
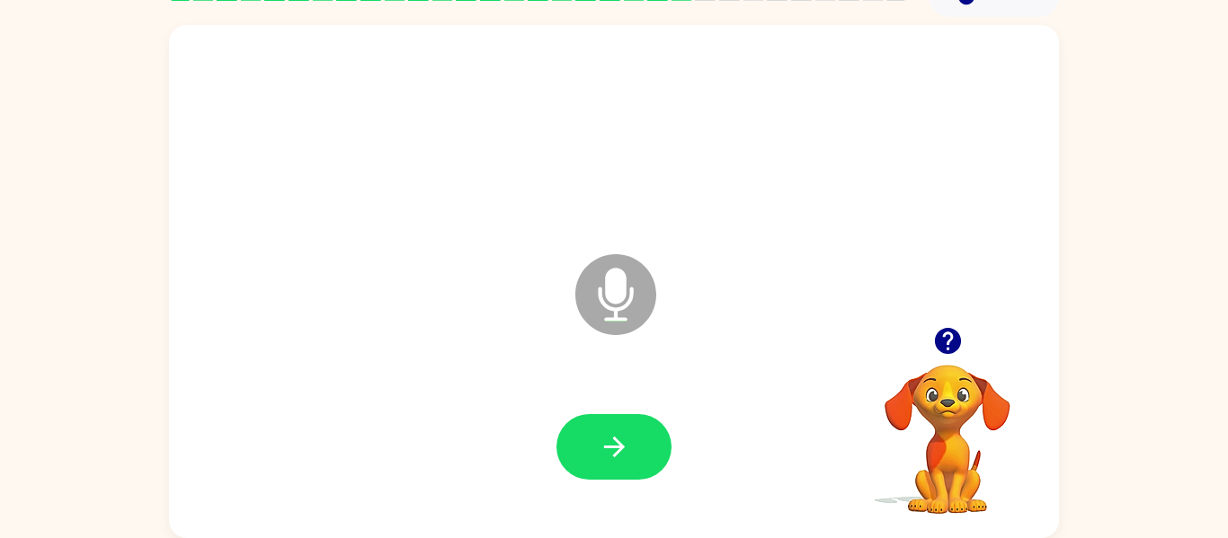
click at [947, 359] on button "button" at bounding box center [948, 341] width 46 height 46
click at [600, 442] on icon "button" at bounding box center [614, 446] width 31 height 31
click at [608, 436] on icon "button" at bounding box center [614, 446] width 31 height 31
click at [616, 466] on button "button" at bounding box center [613, 447] width 115 height 66
click at [519, 285] on div "Microphone The Microphone is here when it is your turn to talk" at bounding box center [614, 281] width 890 height 513
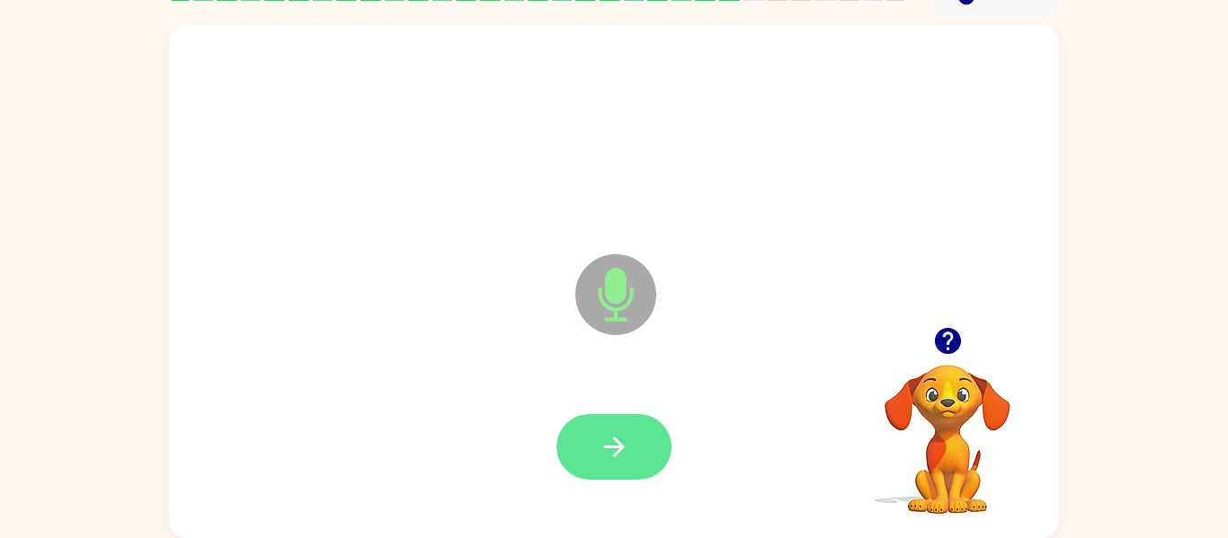
click at [621, 466] on button "button" at bounding box center [613, 447] width 115 height 66
click at [612, 449] on icon "button" at bounding box center [614, 446] width 31 height 31
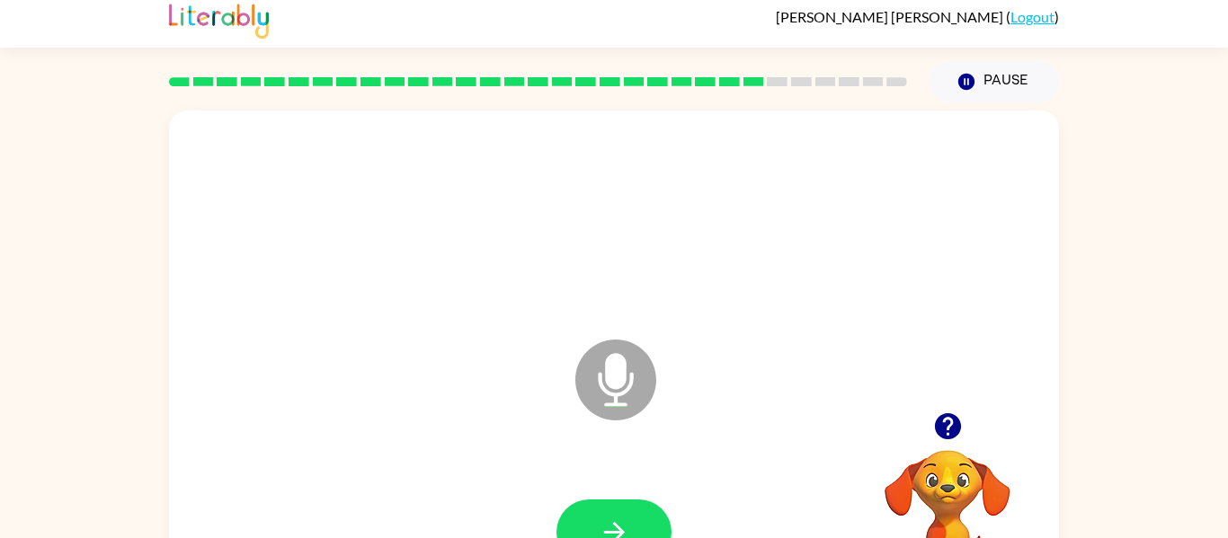
scroll to position [6, 0]
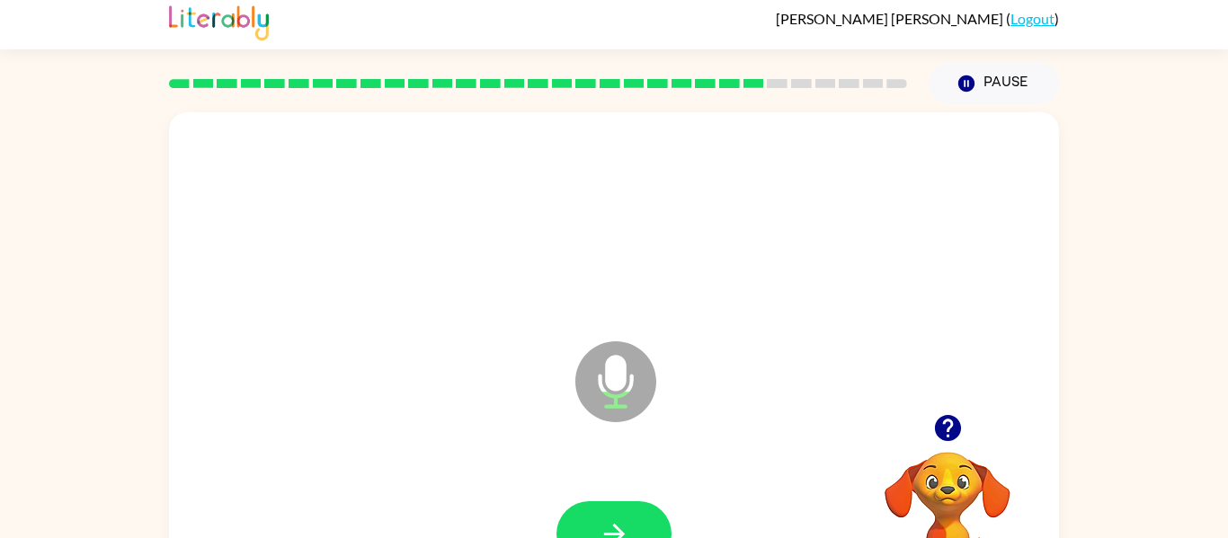
click at [936, 425] on icon "button" at bounding box center [947, 428] width 26 height 26
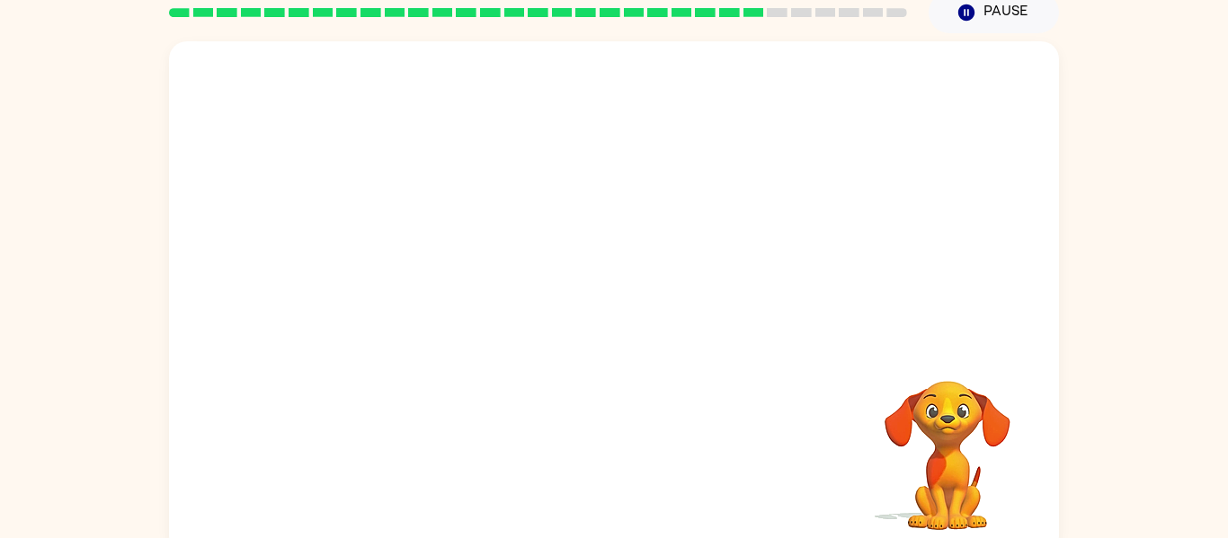
scroll to position [93, 0]
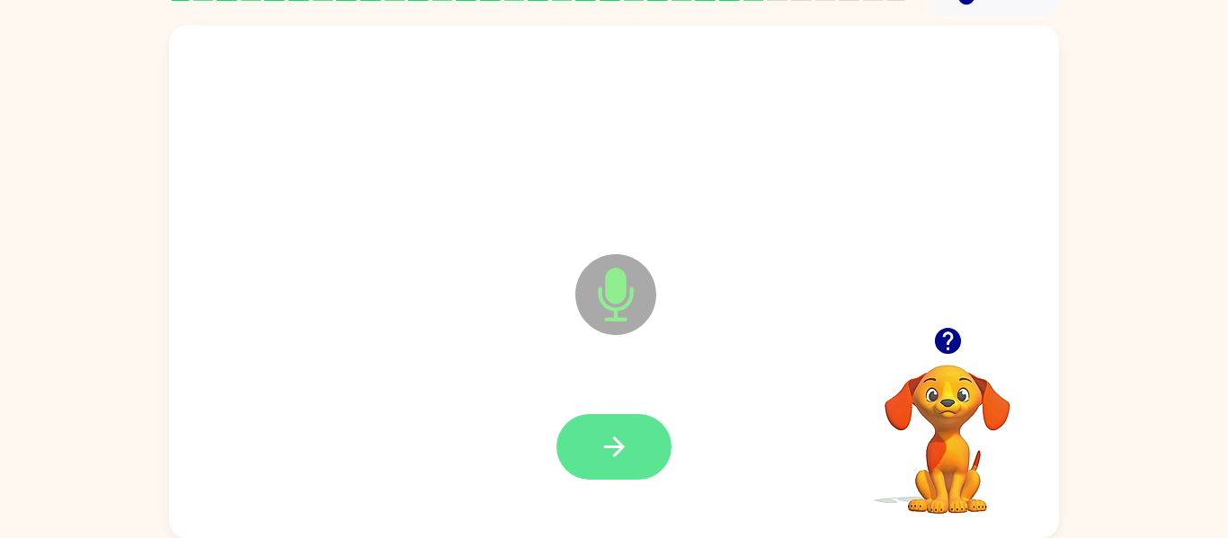
click at [602, 455] on icon "button" at bounding box center [614, 446] width 31 height 31
click at [604, 462] on icon "button" at bounding box center [614, 446] width 31 height 31
click at [593, 448] on button "button" at bounding box center [613, 447] width 115 height 66
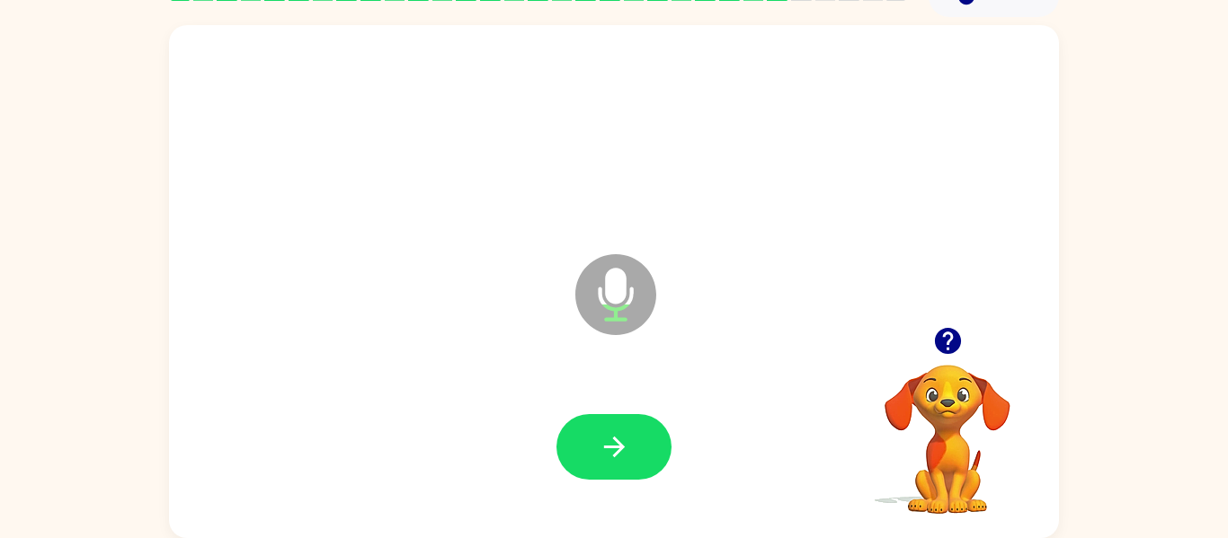
click at [945, 359] on button "button" at bounding box center [948, 341] width 46 height 46
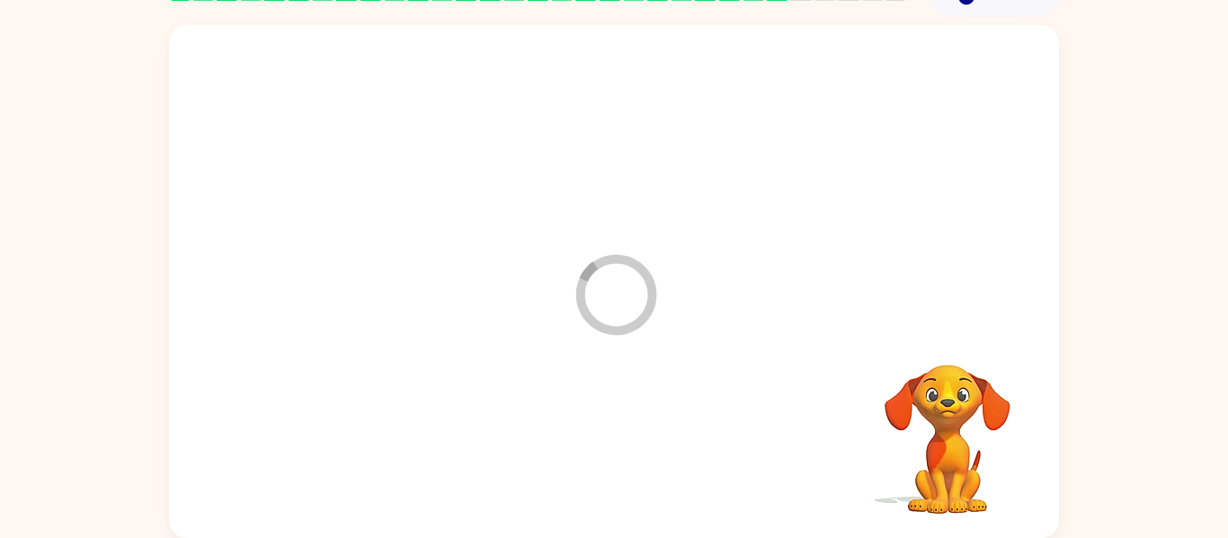
click at [621, 446] on div at bounding box center [614, 447] width 854 height 147
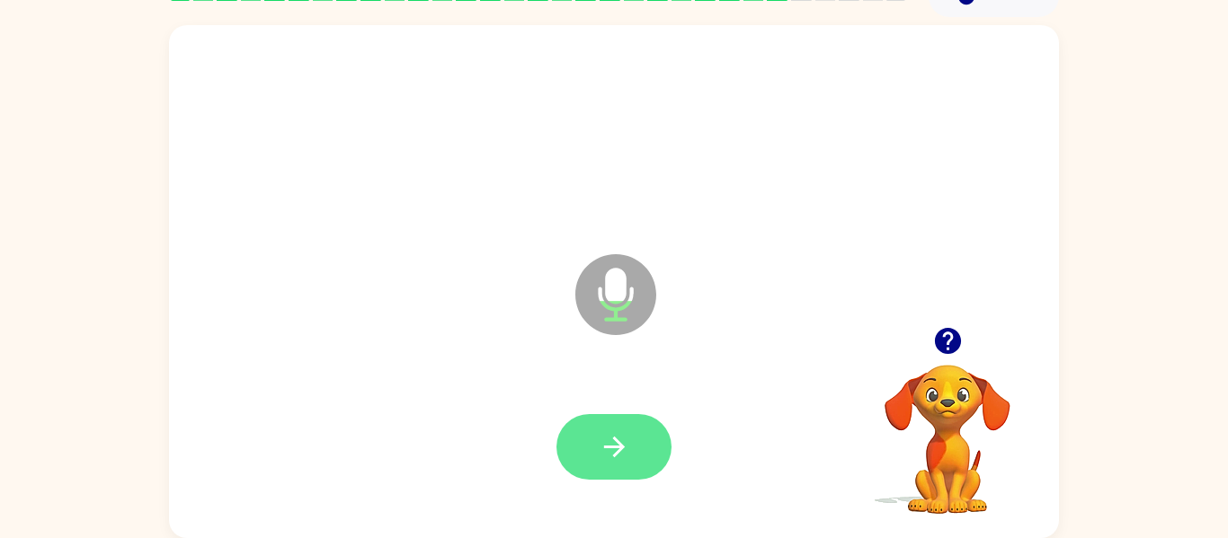
click at [608, 459] on icon "button" at bounding box center [614, 446] width 31 height 31
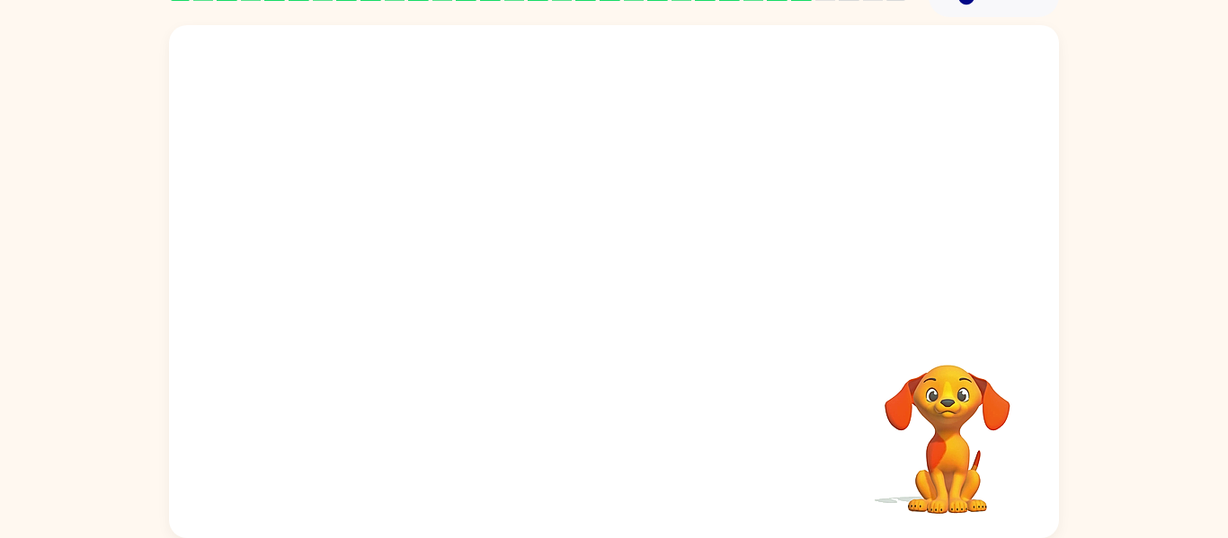
scroll to position [91, 0]
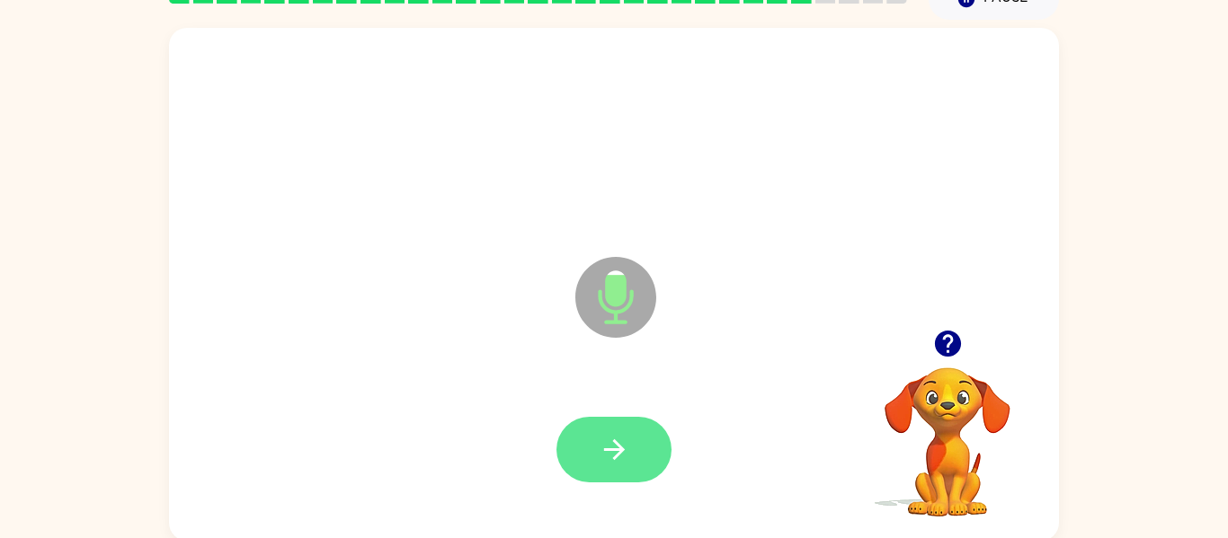
click at [622, 455] on icon "button" at bounding box center [614, 449] width 31 height 31
click at [612, 451] on icon "button" at bounding box center [614, 449] width 31 height 31
click at [609, 461] on icon "button" at bounding box center [614, 449] width 31 height 31
click at [617, 450] on icon "button" at bounding box center [613, 449] width 21 height 21
click at [936, 356] on icon "button" at bounding box center [947, 343] width 31 height 31
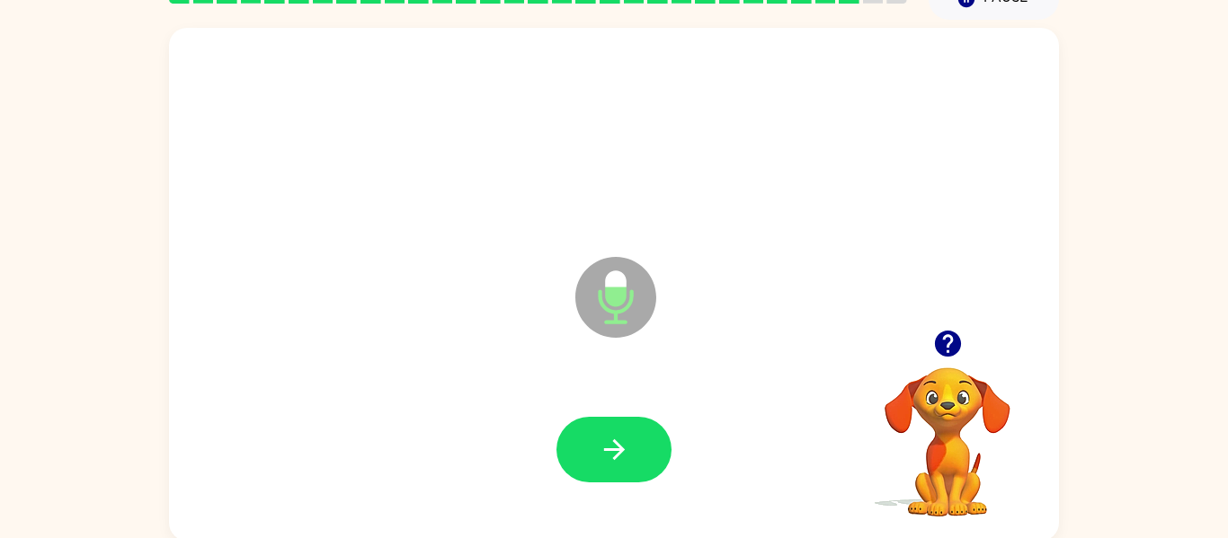
scroll to position [93, 0]
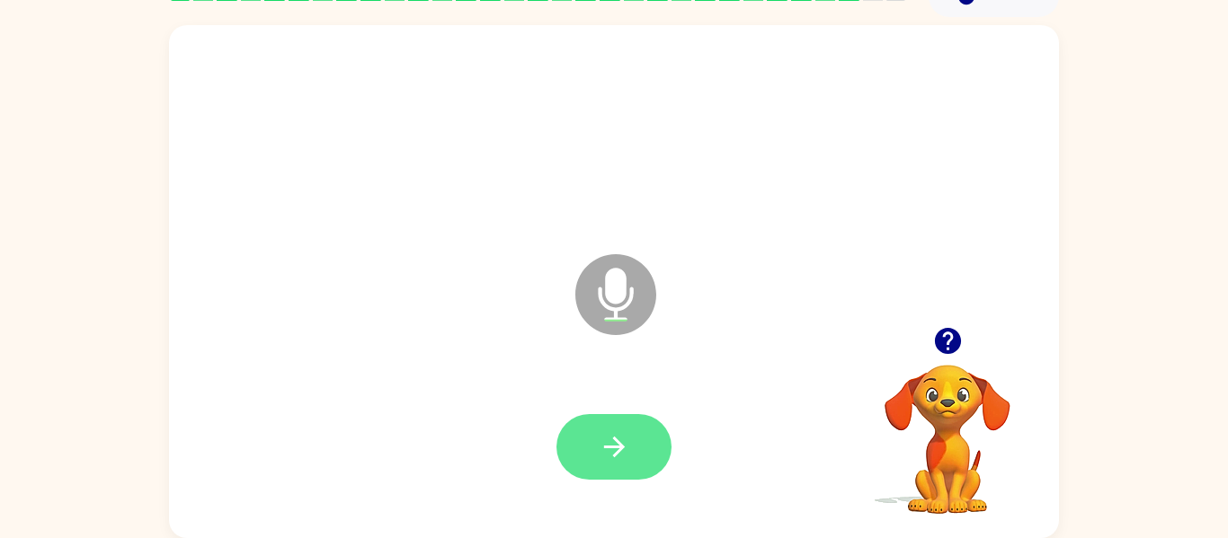
click at [634, 426] on button "button" at bounding box center [613, 447] width 115 height 66
click at [608, 443] on icon "button" at bounding box center [614, 446] width 31 height 31
click at [606, 447] on icon "button" at bounding box center [613, 447] width 21 height 21
click at [613, 448] on icon "button" at bounding box center [613, 447] width 21 height 21
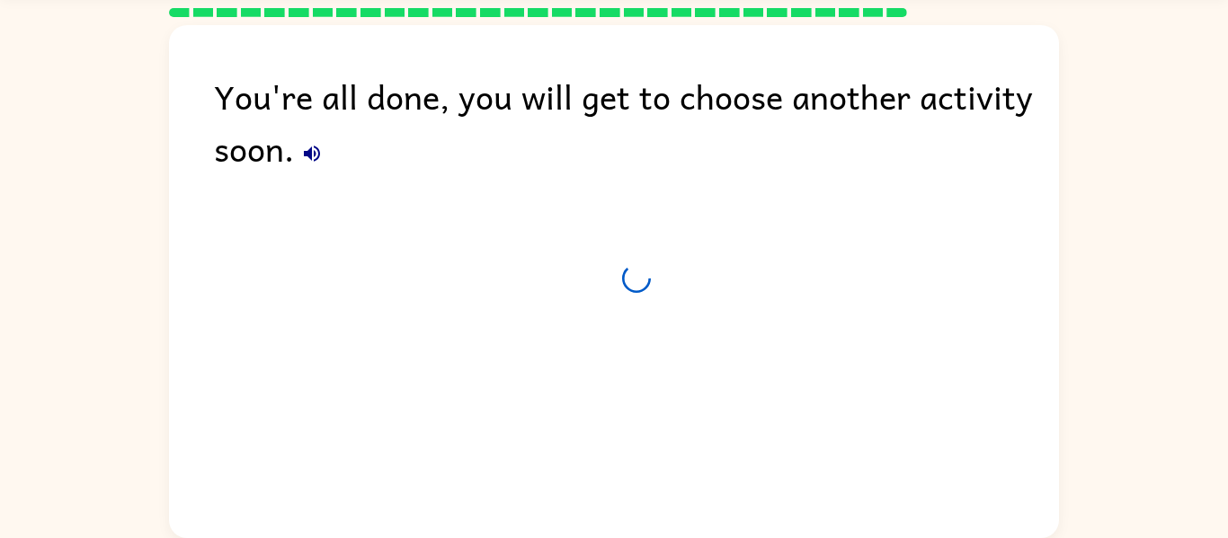
scroll to position [61, 0]
